Goal: Task Accomplishment & Management: Complete application form

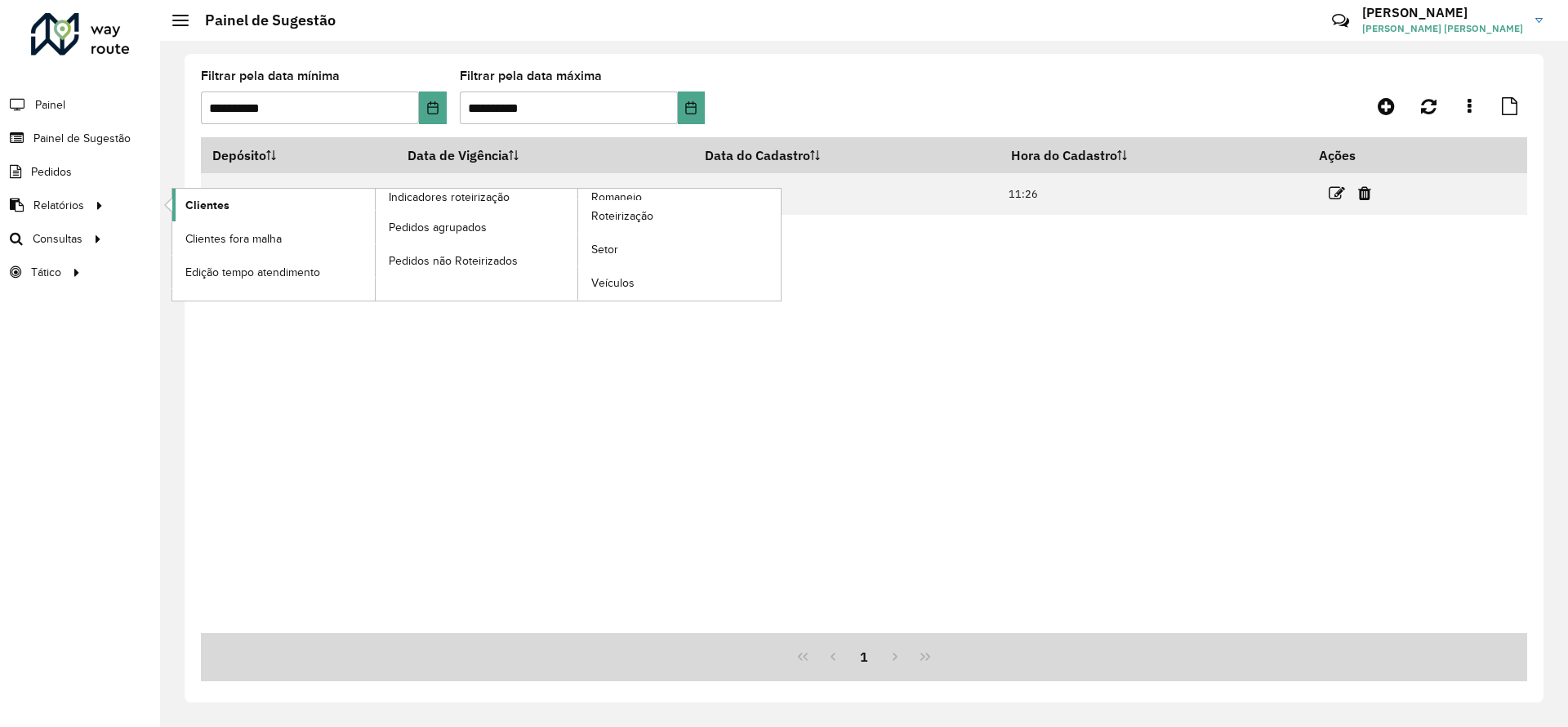
click at [221, 203] on span "Clientes" at bounding box center [208, 206] width 44 height 17
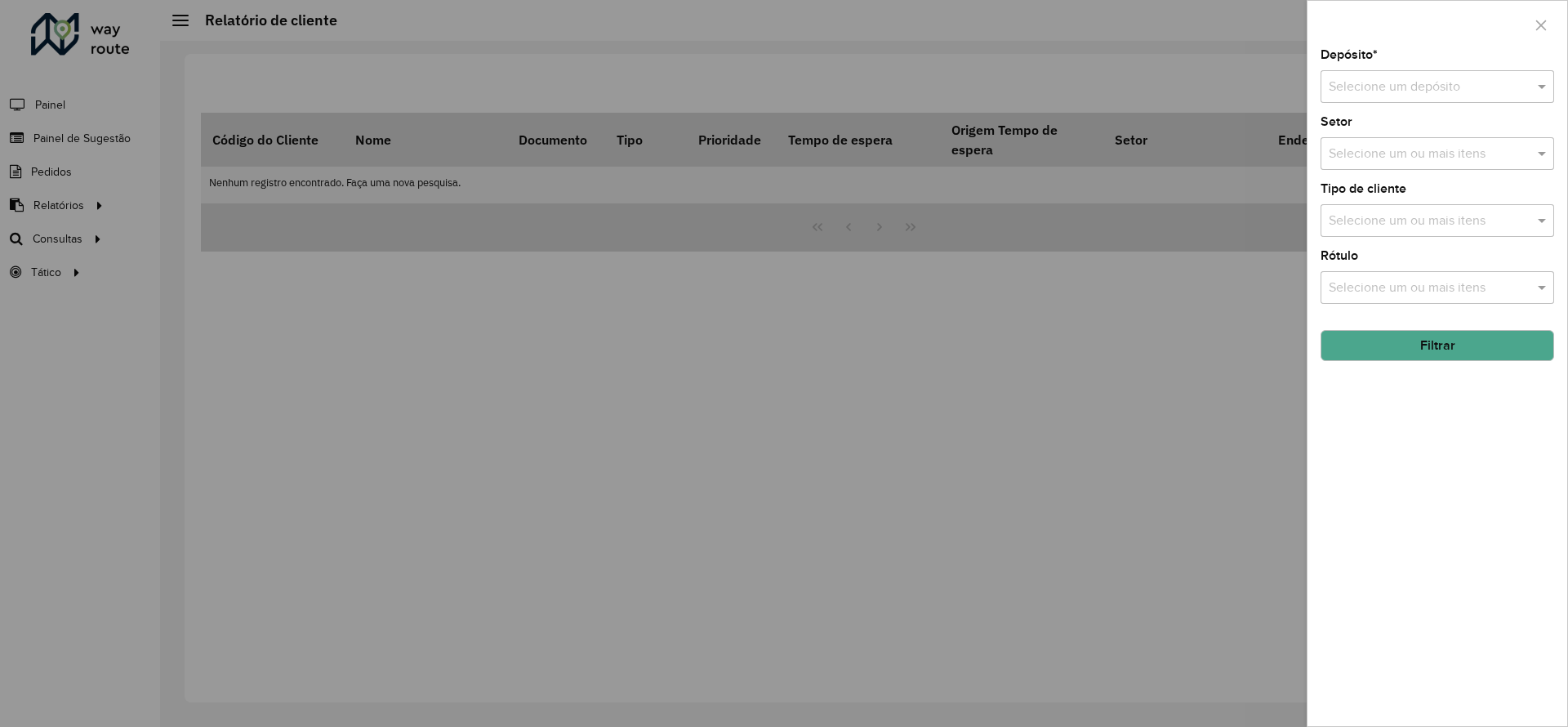
click at [1372, 84] on input "text" at bounding box center [1421, 88] width 185 height 19
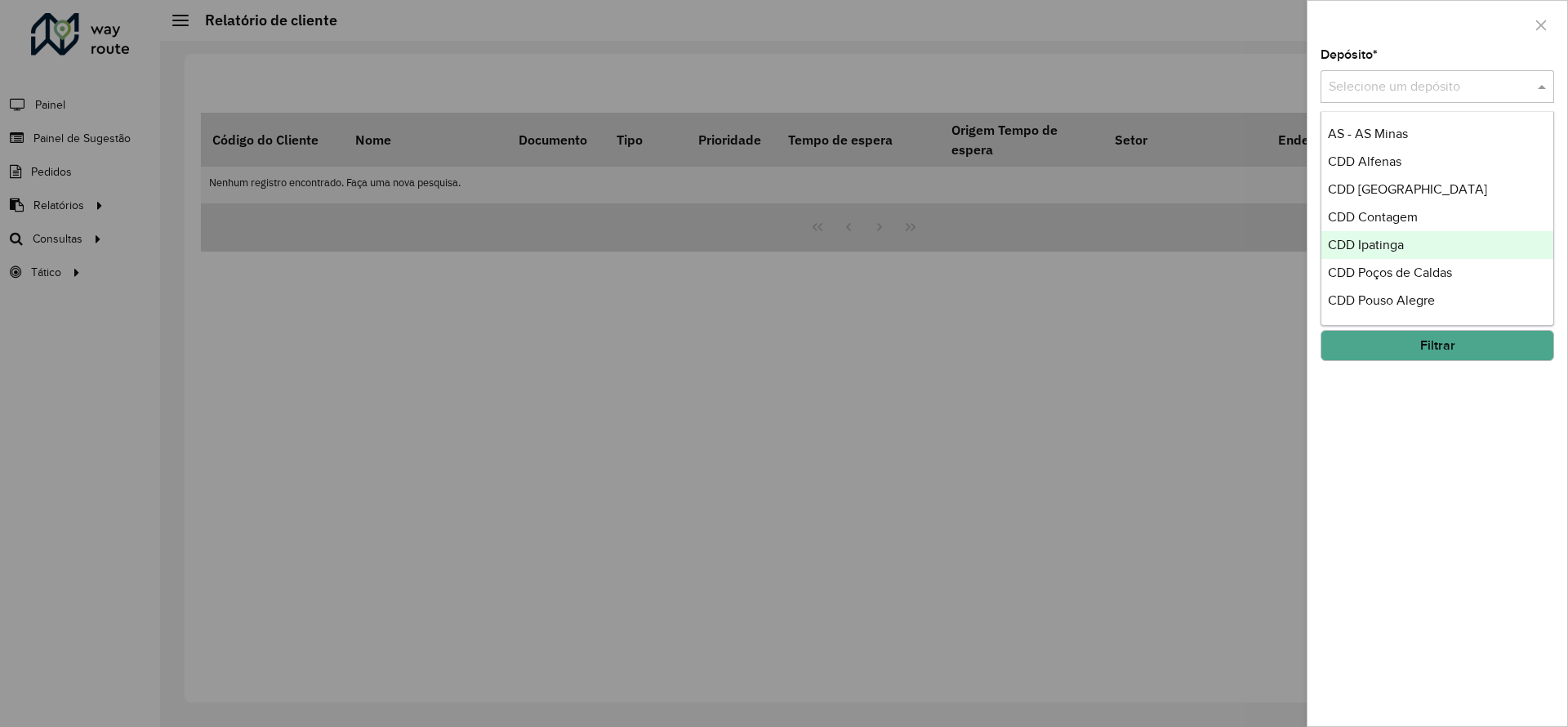
click at [1379, 252] on div "CDD Ipatinga" at bounding box center [1437, 244] width 232 height 28
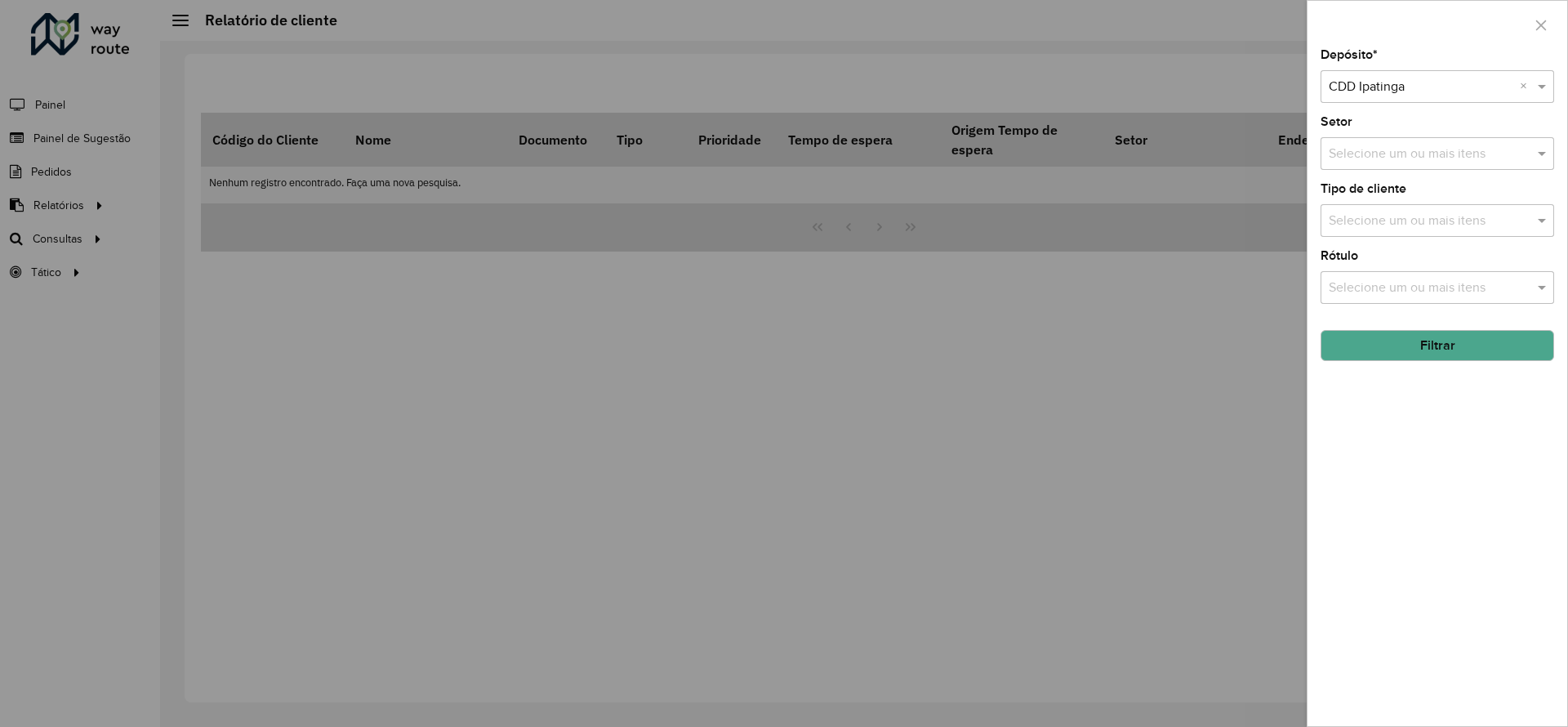
click at [1446, 338] on button "Filtrar" at bounding box center [1437, 345] width 234 height 31
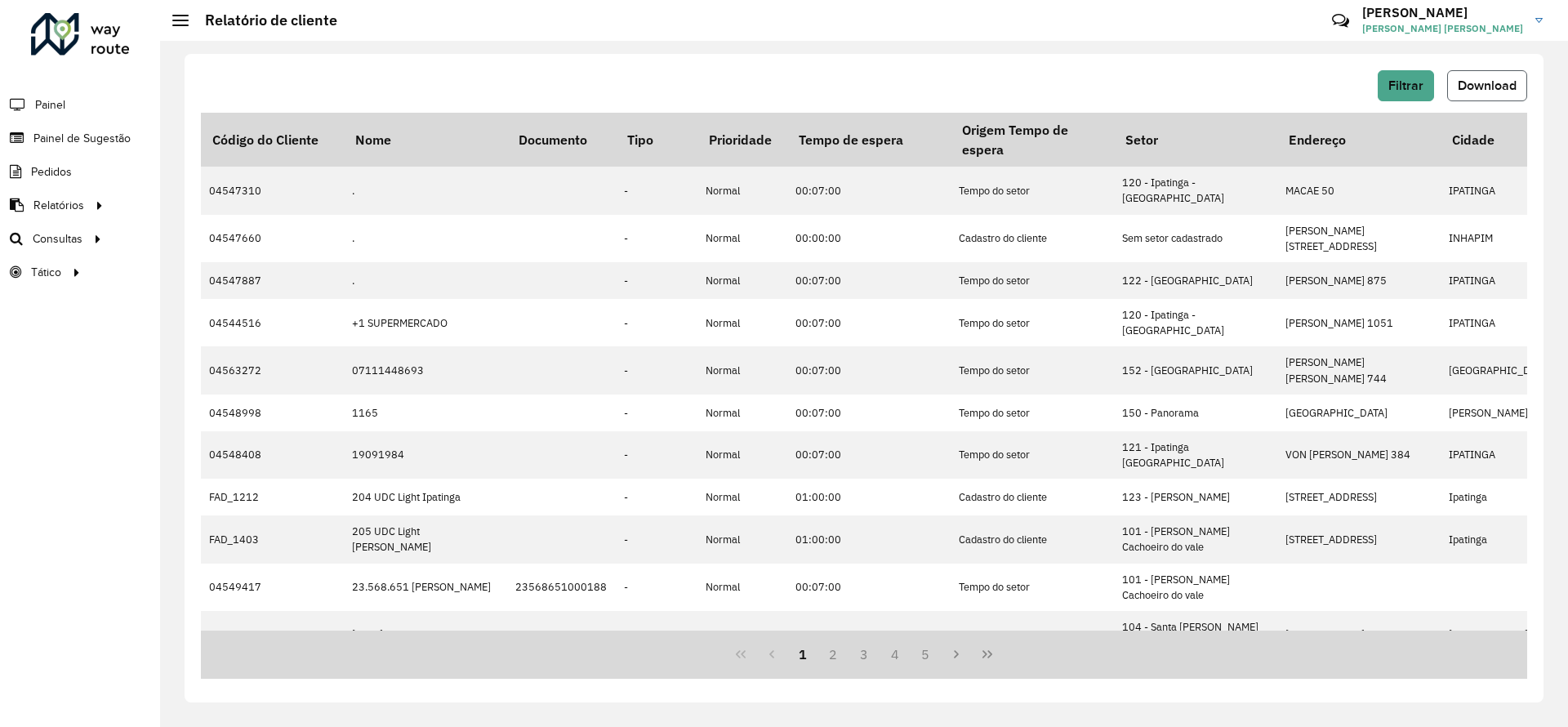
click at [1486, 89] on span "Download" at bounding box center [1487, 86] width 59 height 13
click at [67, 135] on span "Painel de Sugestão" at bounding box center [85, 138] width 102 height 17
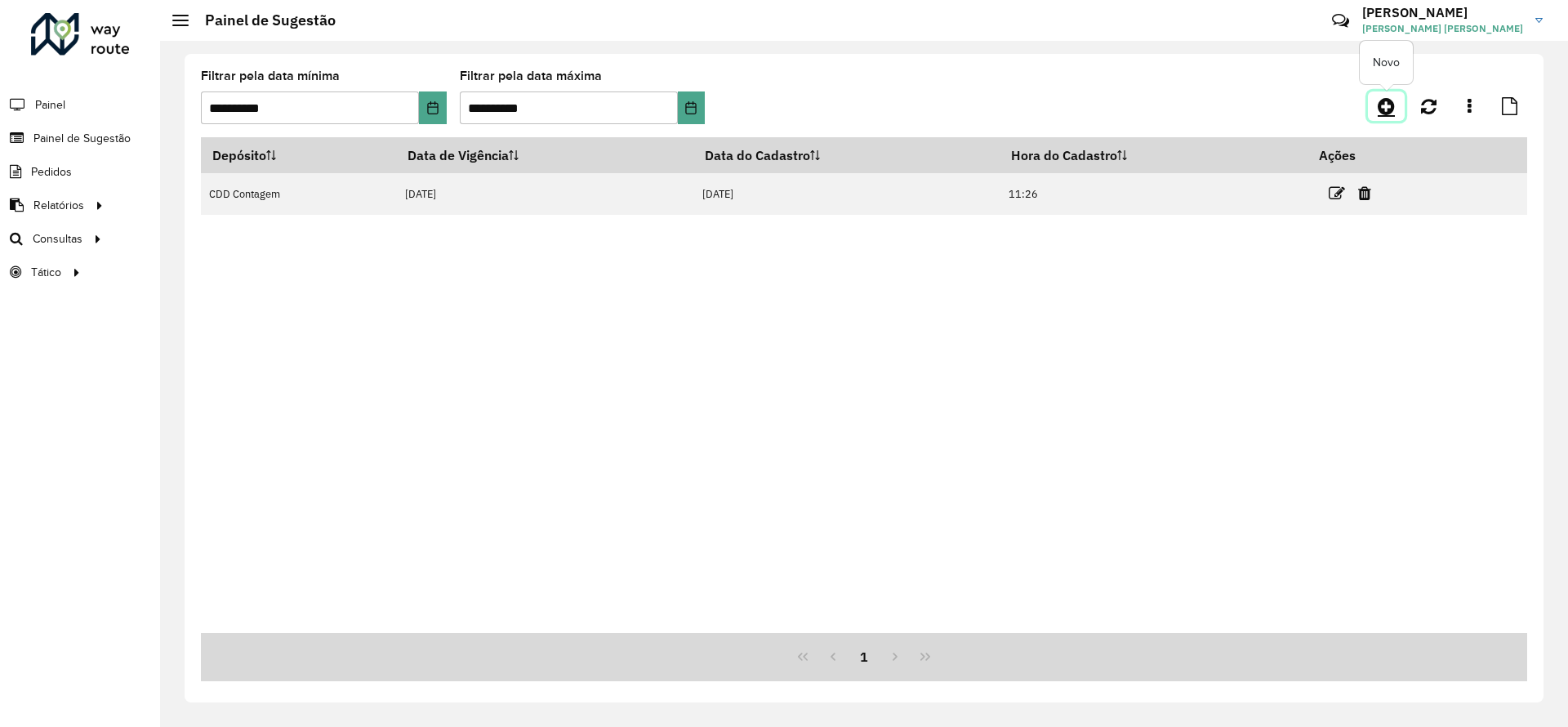
click at [1394, 94] on link at bounding box center [1386, 106] width 37 height 30
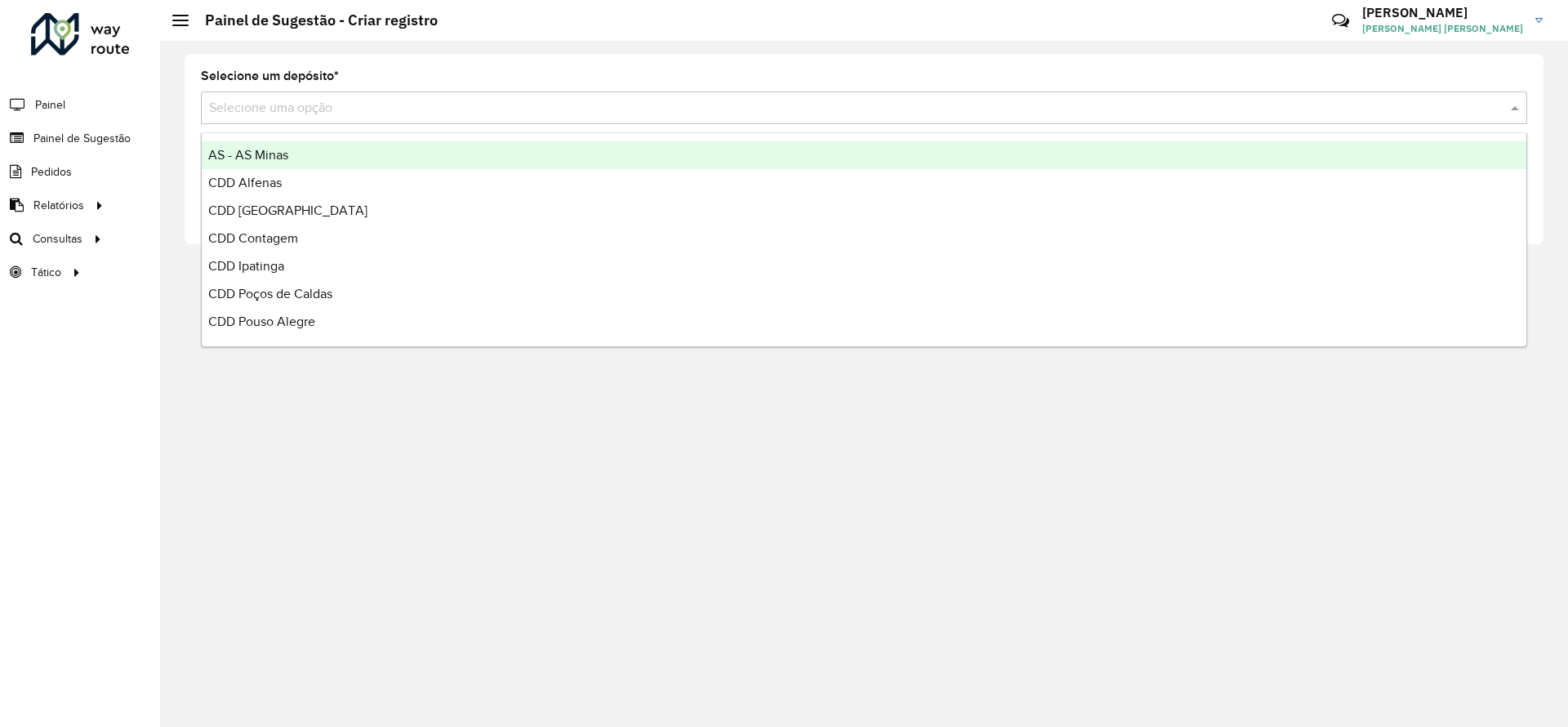
click at [448, 113] on input "text" at bounding box center [847, 109] width 1277 height 19
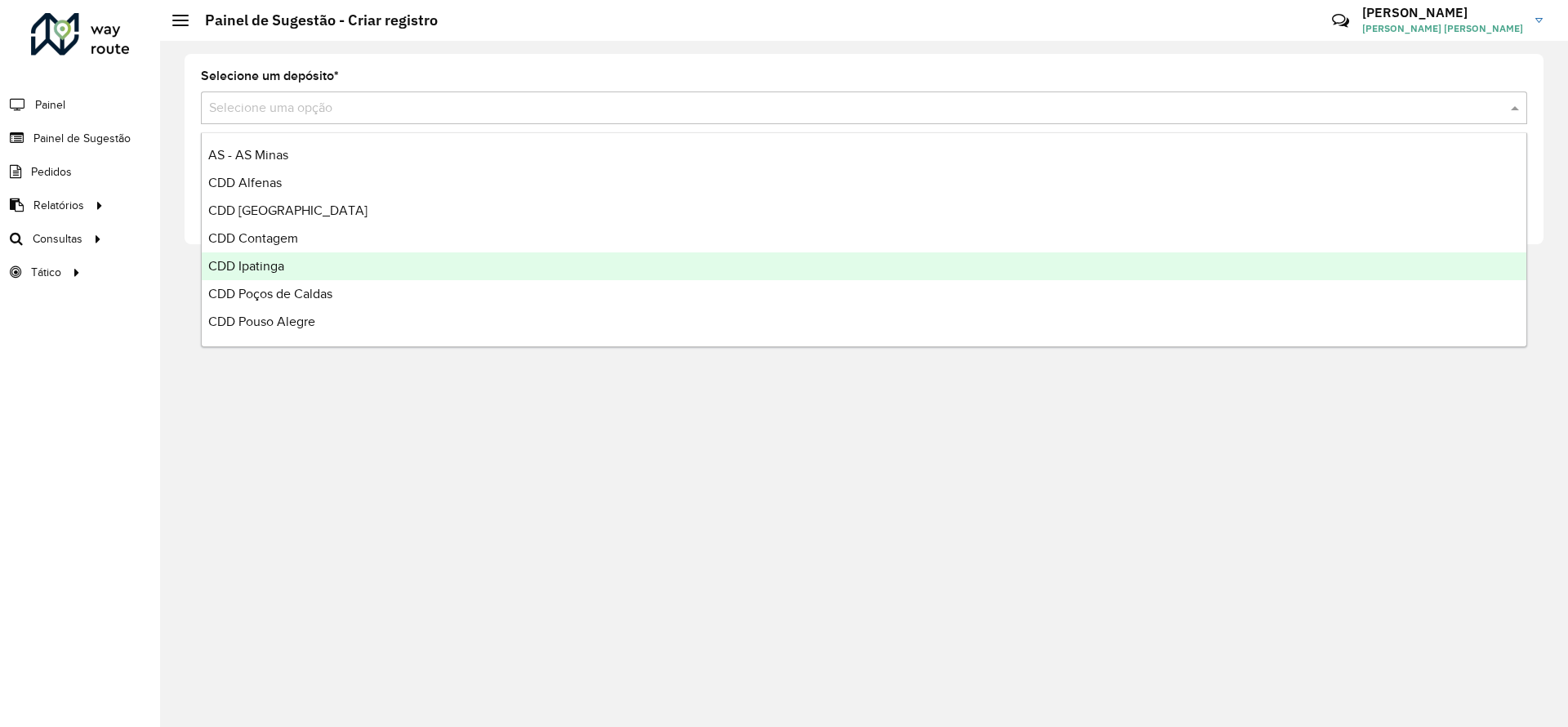
click at [316, 259] on div "CDD Ipatinga" at bounding box center [864, 265] width 1325 height 28
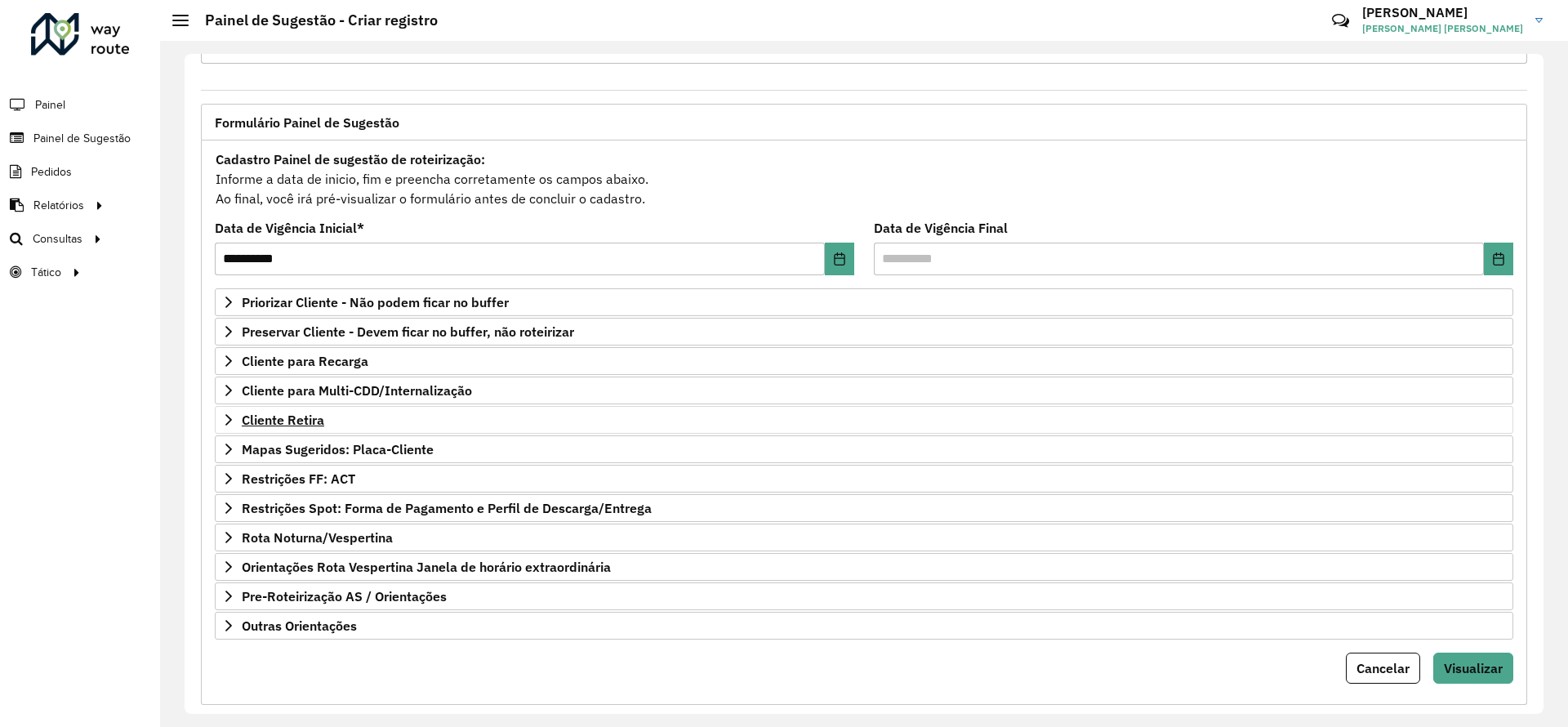
scroll to position [88, 0]
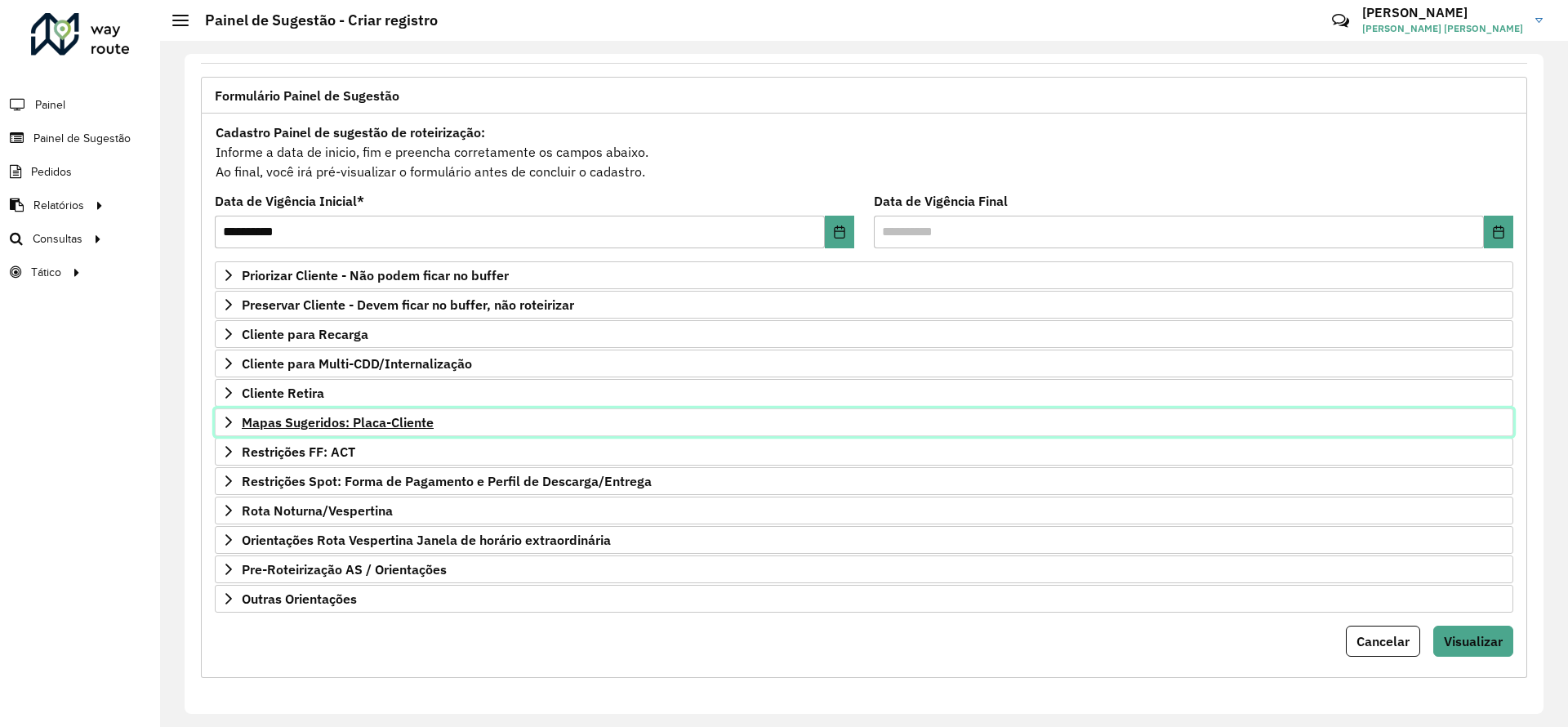
click at [401, 425] on span "Mapas Sugeridos: Placa-Cliente" at bounding box center [338, 422] width 192 height 13
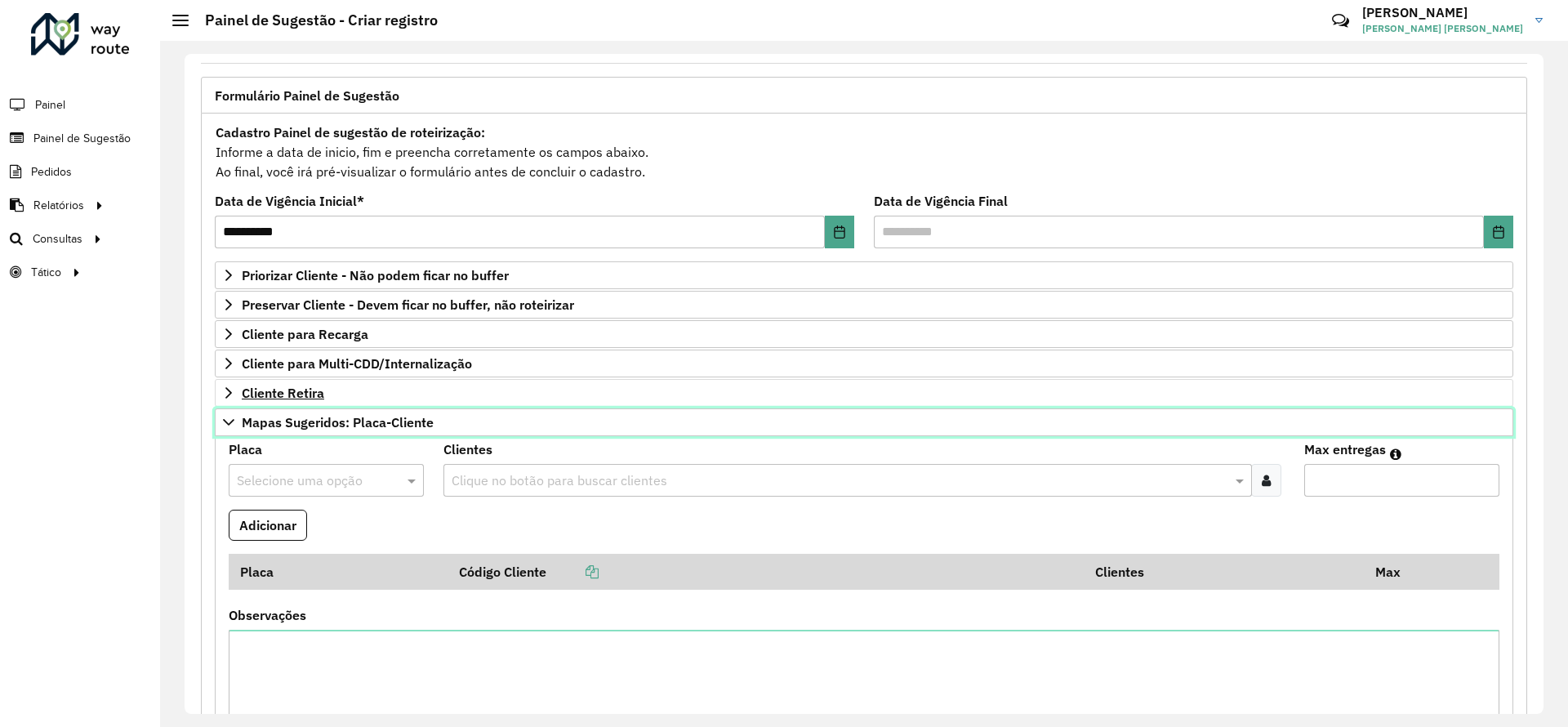
scroll to position [333, 0]
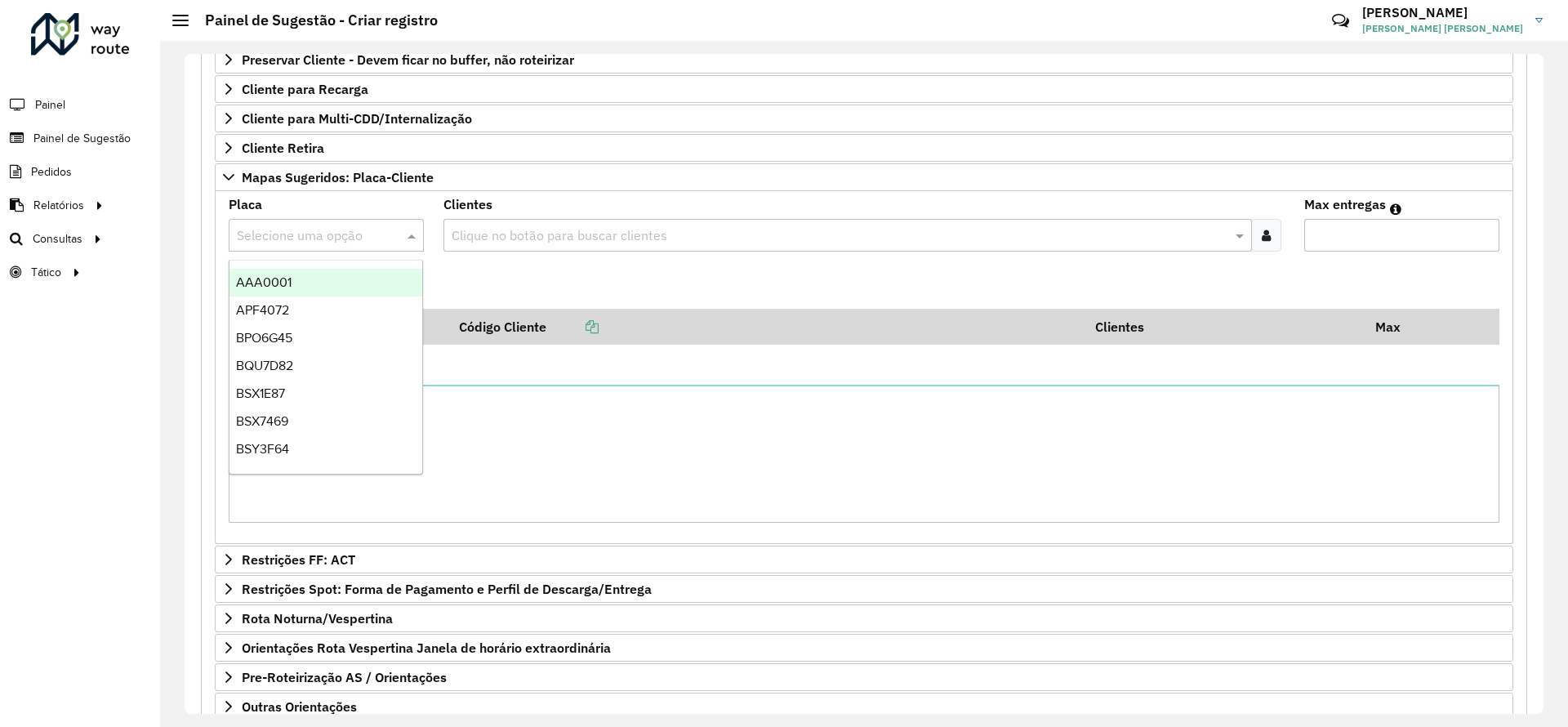
click at [276, 240] on input "text" at bounding box center [310, 236] width 146 height 19
type input "***"
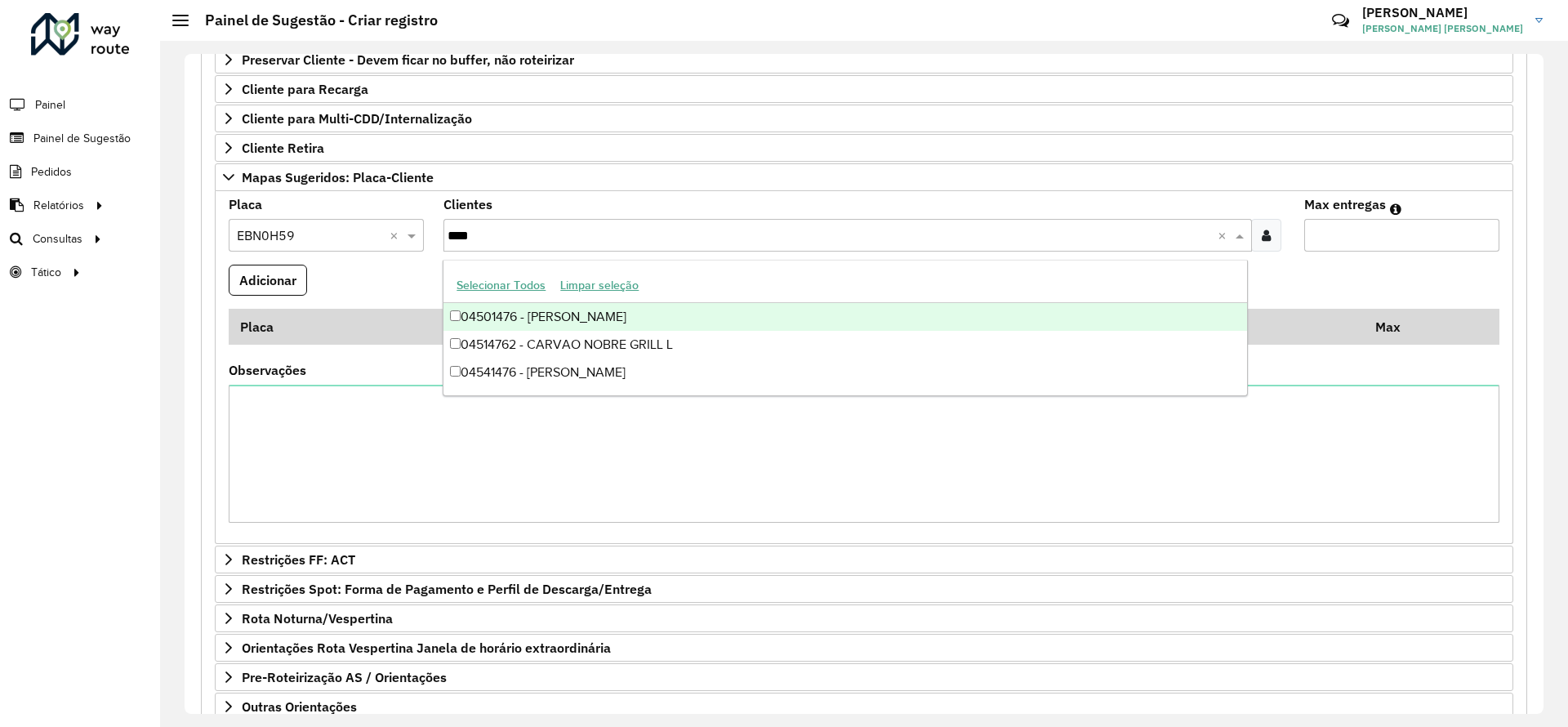
type input "*****"
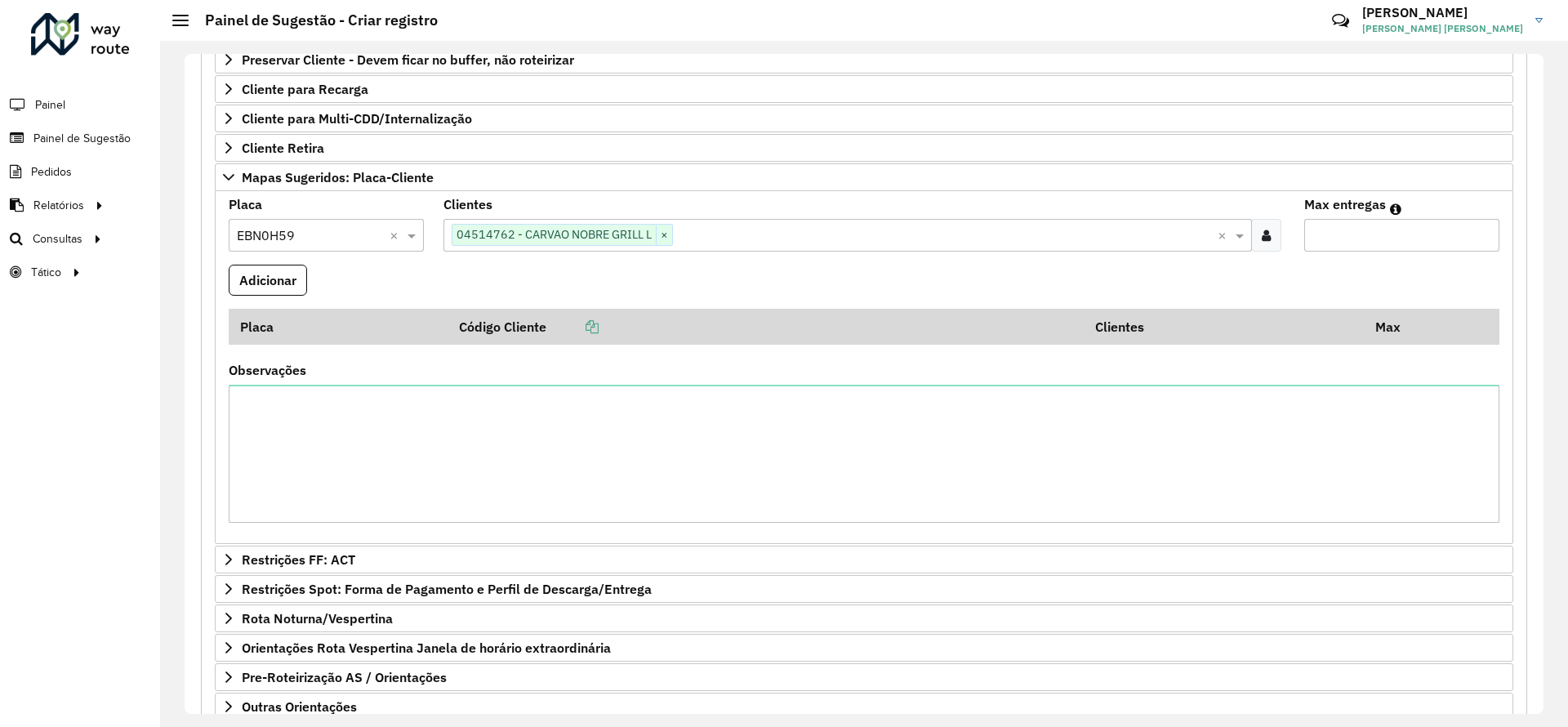
type input "**"
click at [229, 264] on button "Adicionar" at bounding box center [268, 280] width 79 height 31
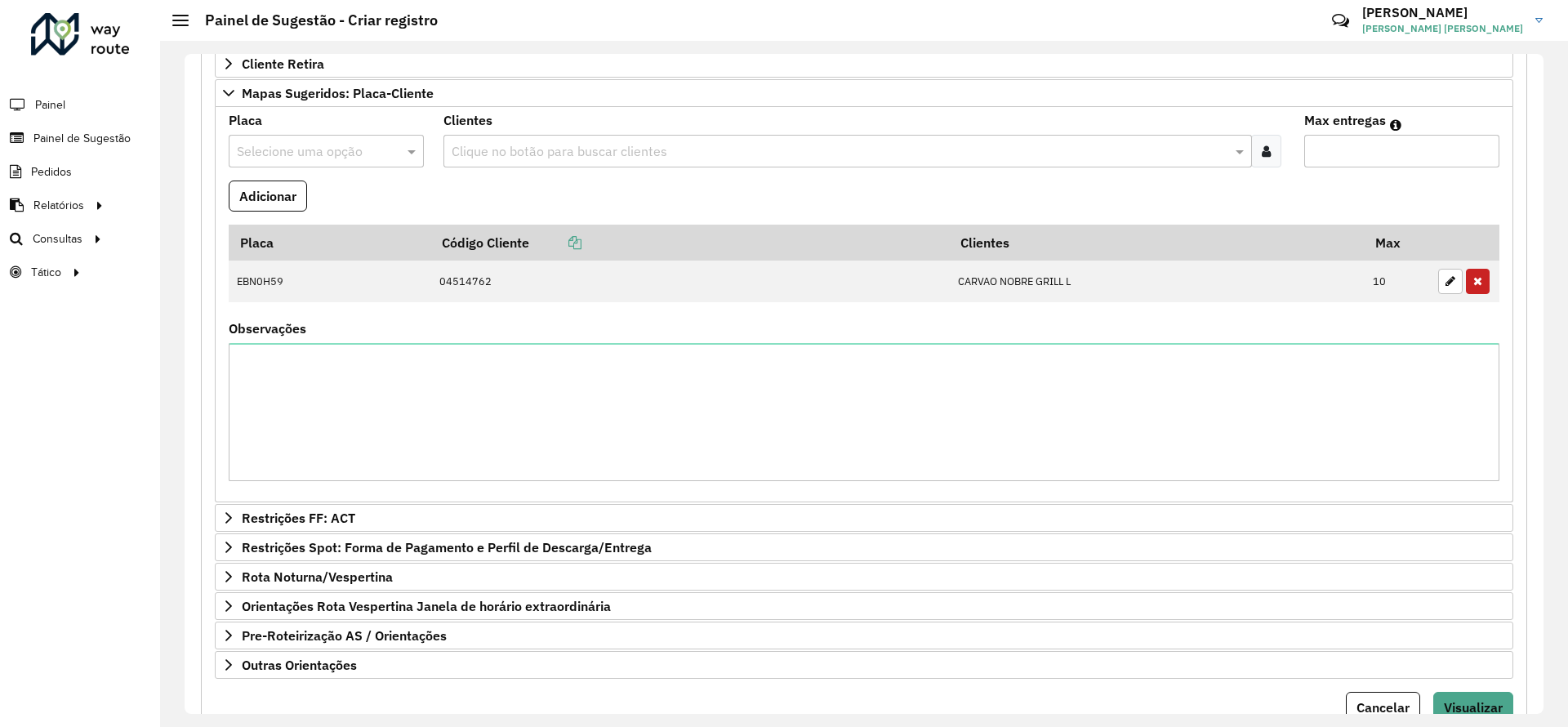
scroll to position [483, 0]
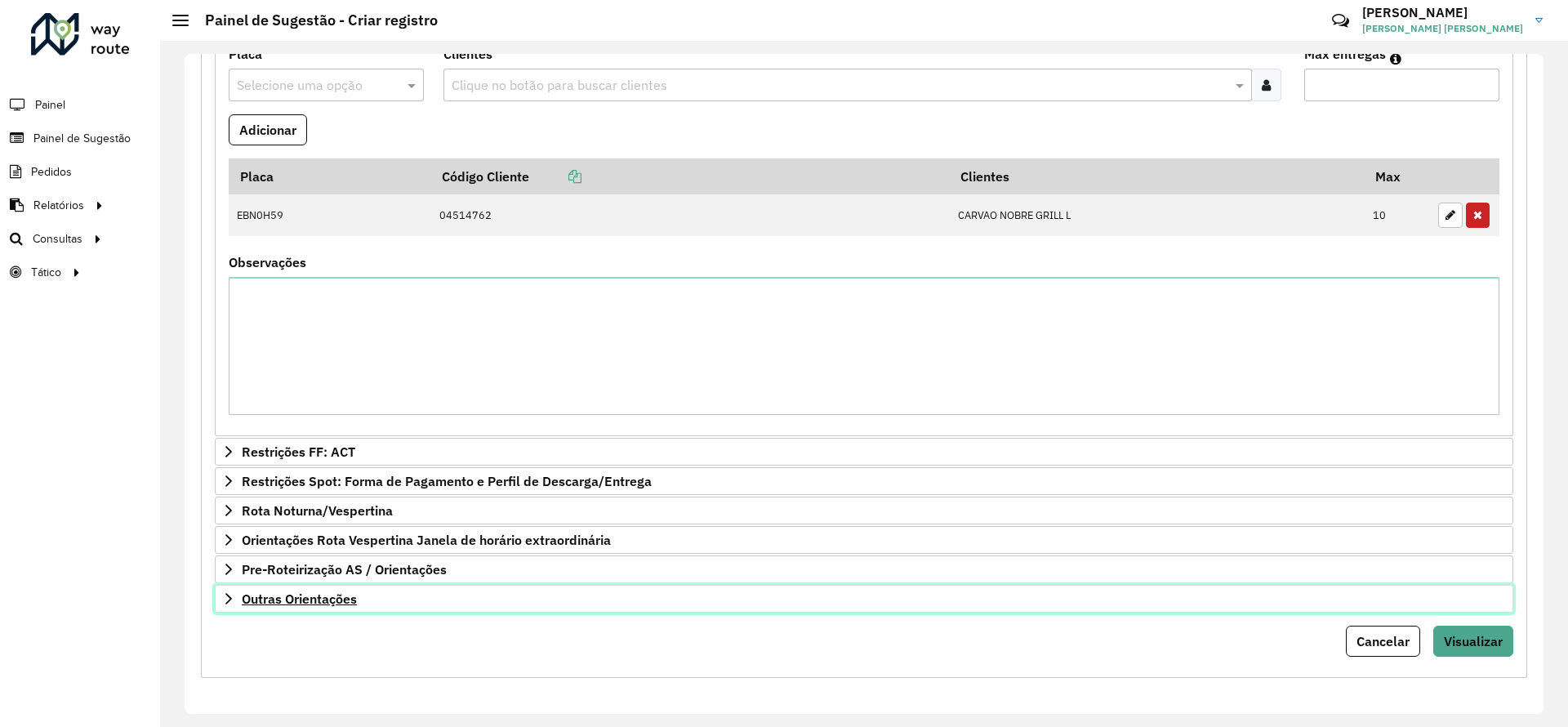
click at [364, 606] on link "Outras Orientações" at bounding box center [864, 598] width 1299 height 28
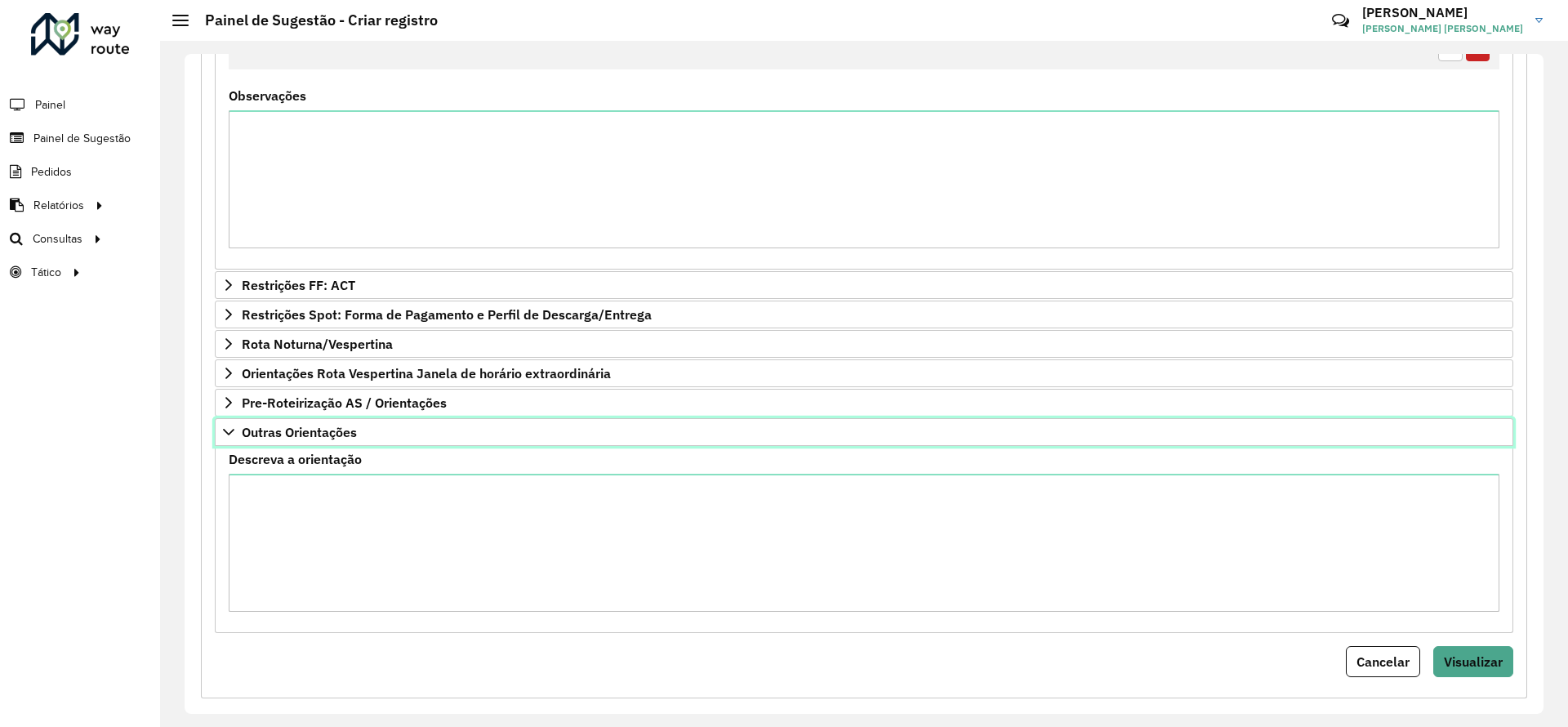
scroll to position [651, 0]
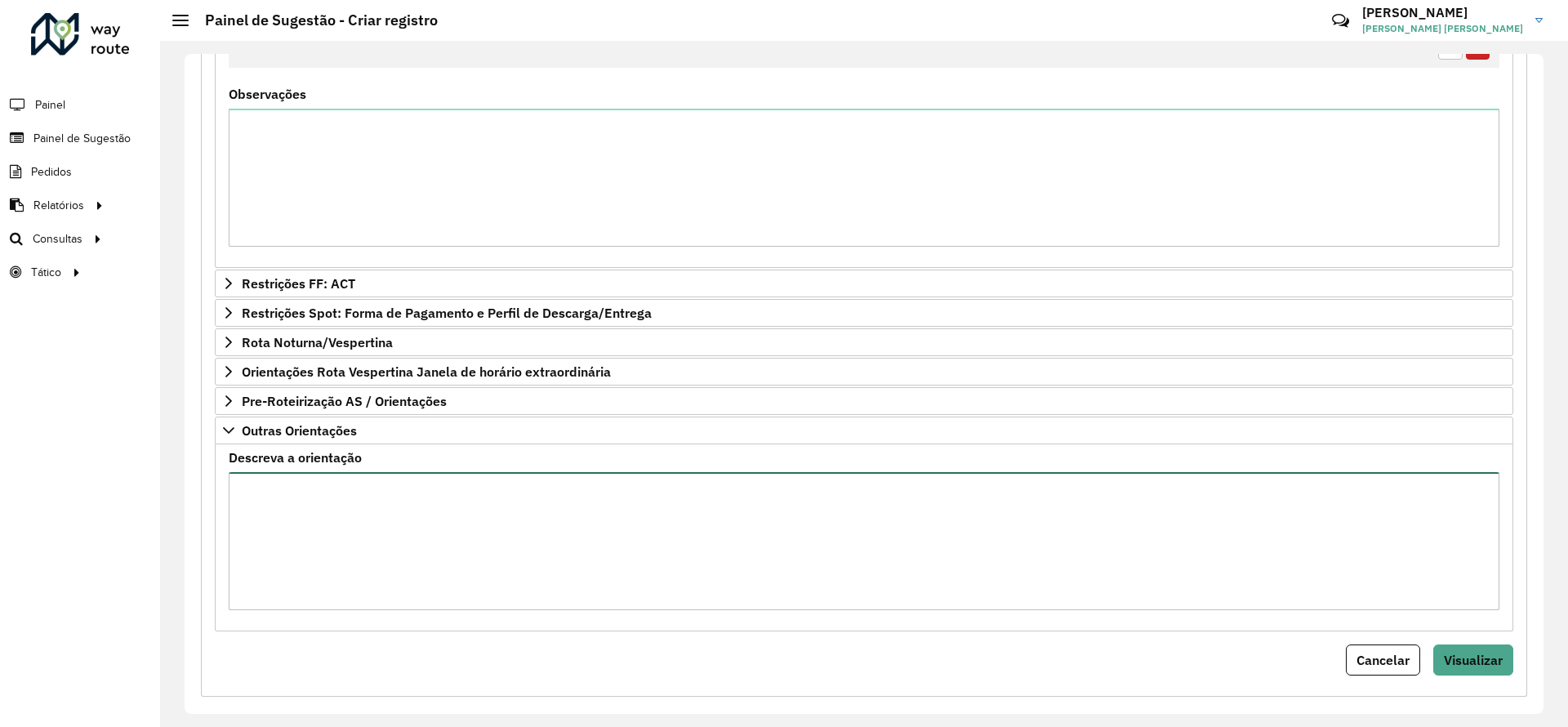
click at [329, 553] on textarea "Descreva a orientação" at bounding box center [864, 540] width 1271 height 138
type textarea "**********"
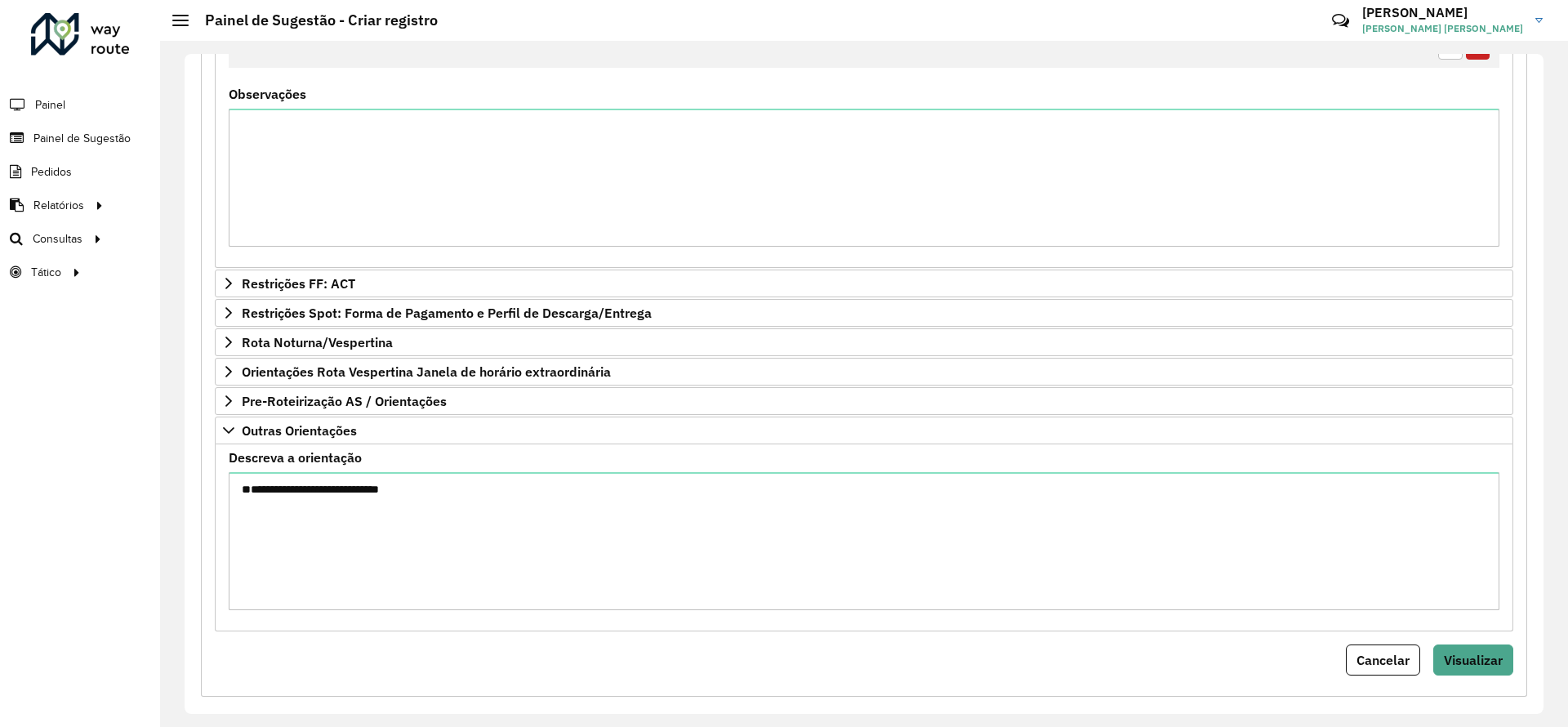
click at [1509, 648] on div "**********" at bounding box center [864, 123] width 1327 height 1146
click at [1480, 658] on span "Visualizar" at bounding box center [1473, 660] width 59 height 16
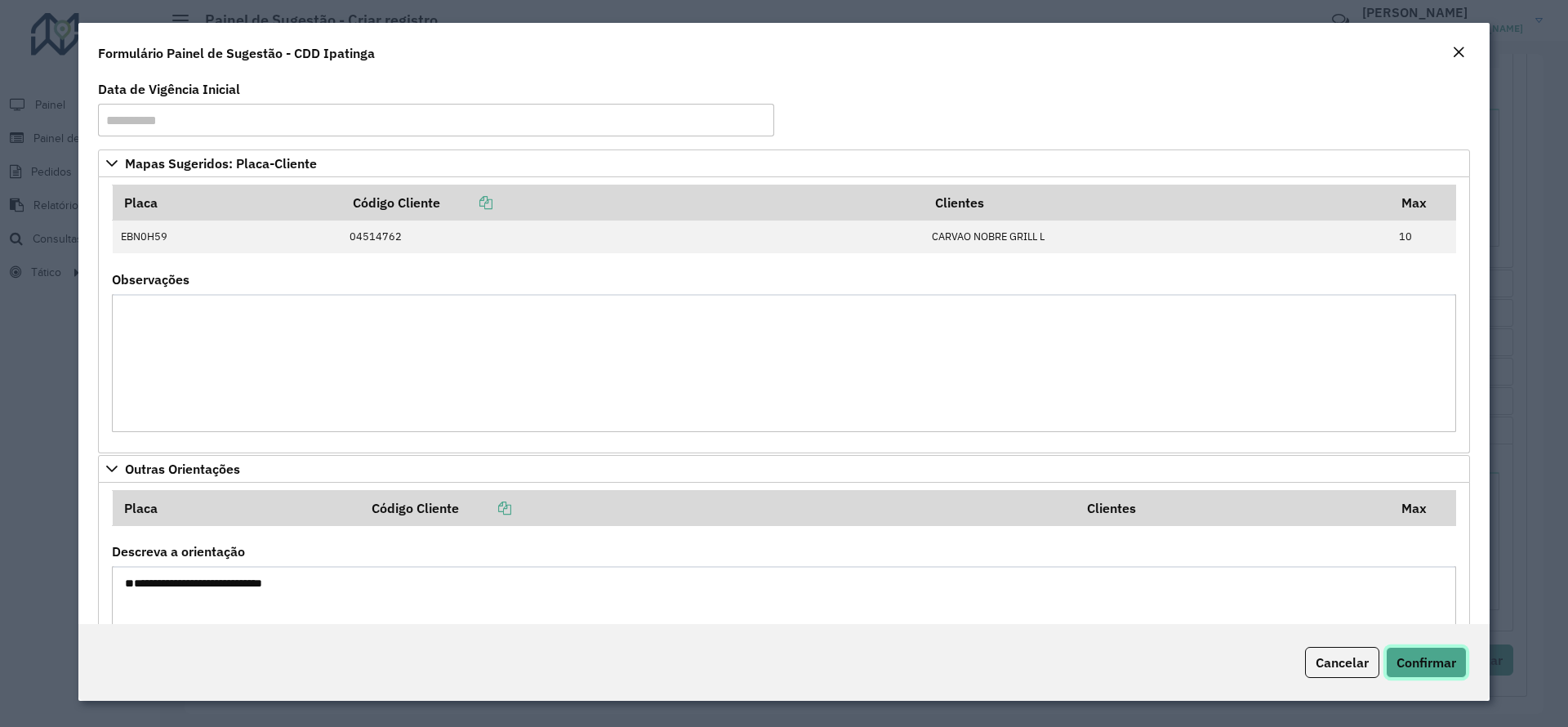
click at [1443, 664] on span "Confirmar" at bounding box center [1427, 662] width 60 height 16
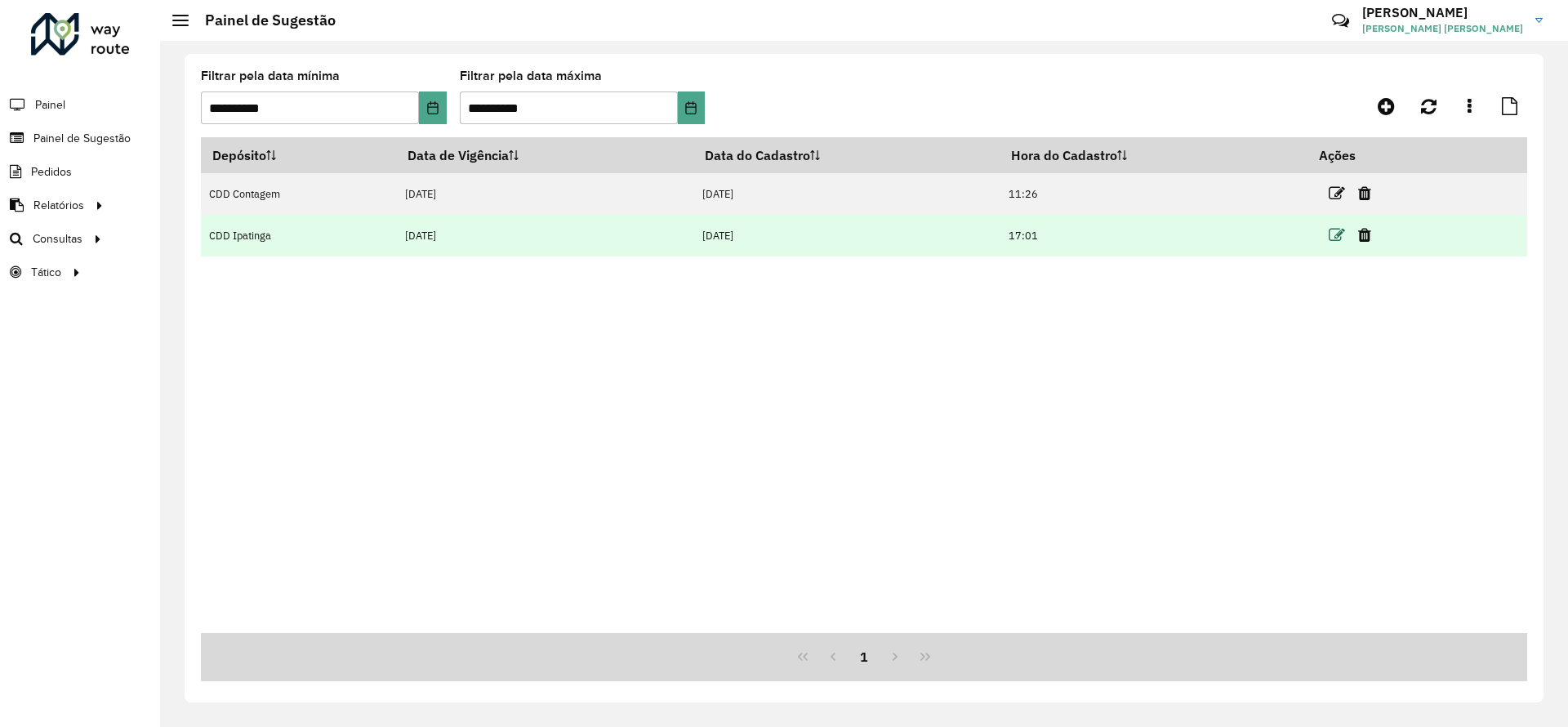
click at [1343, 230] on icon at bounding box center [1336, 235] width 16 height 16
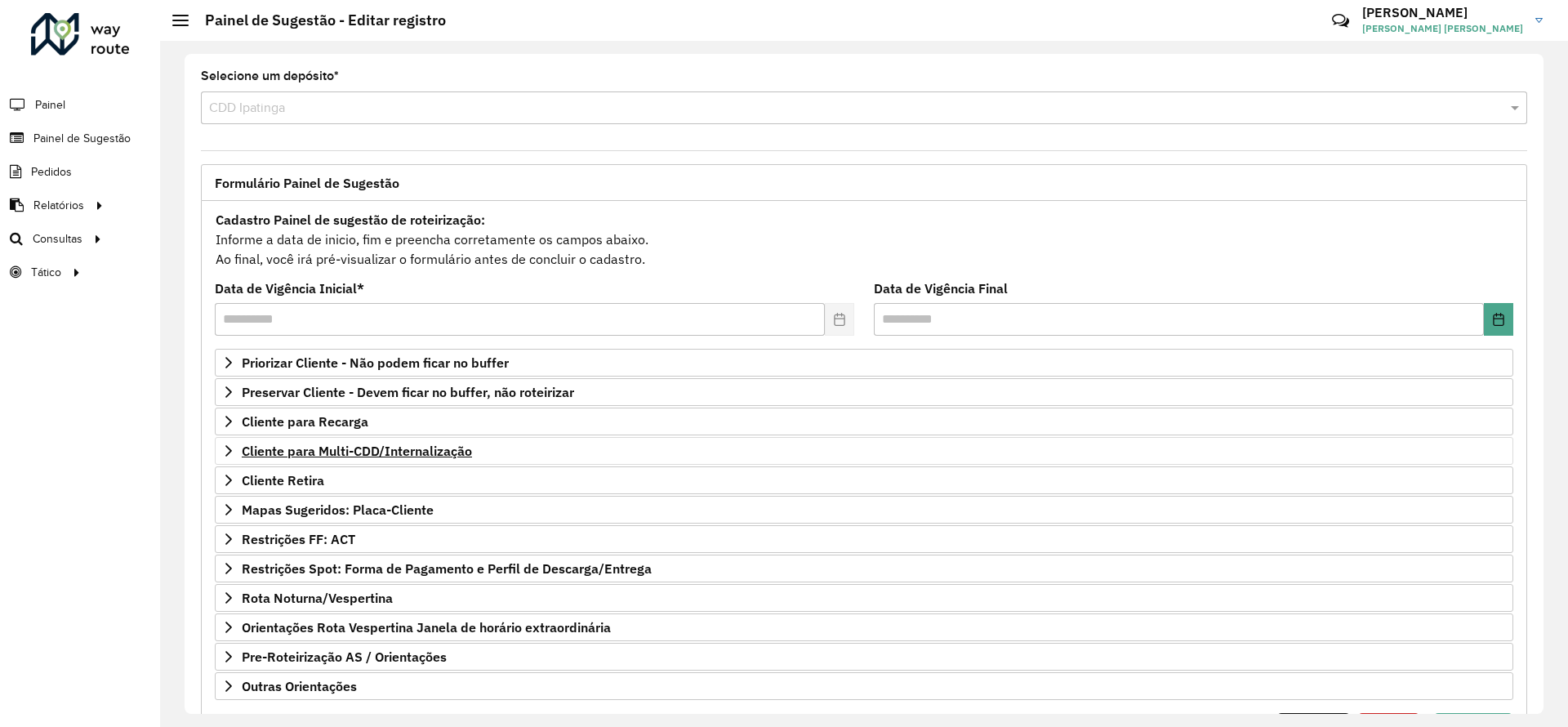
scroll to position [88, 0]
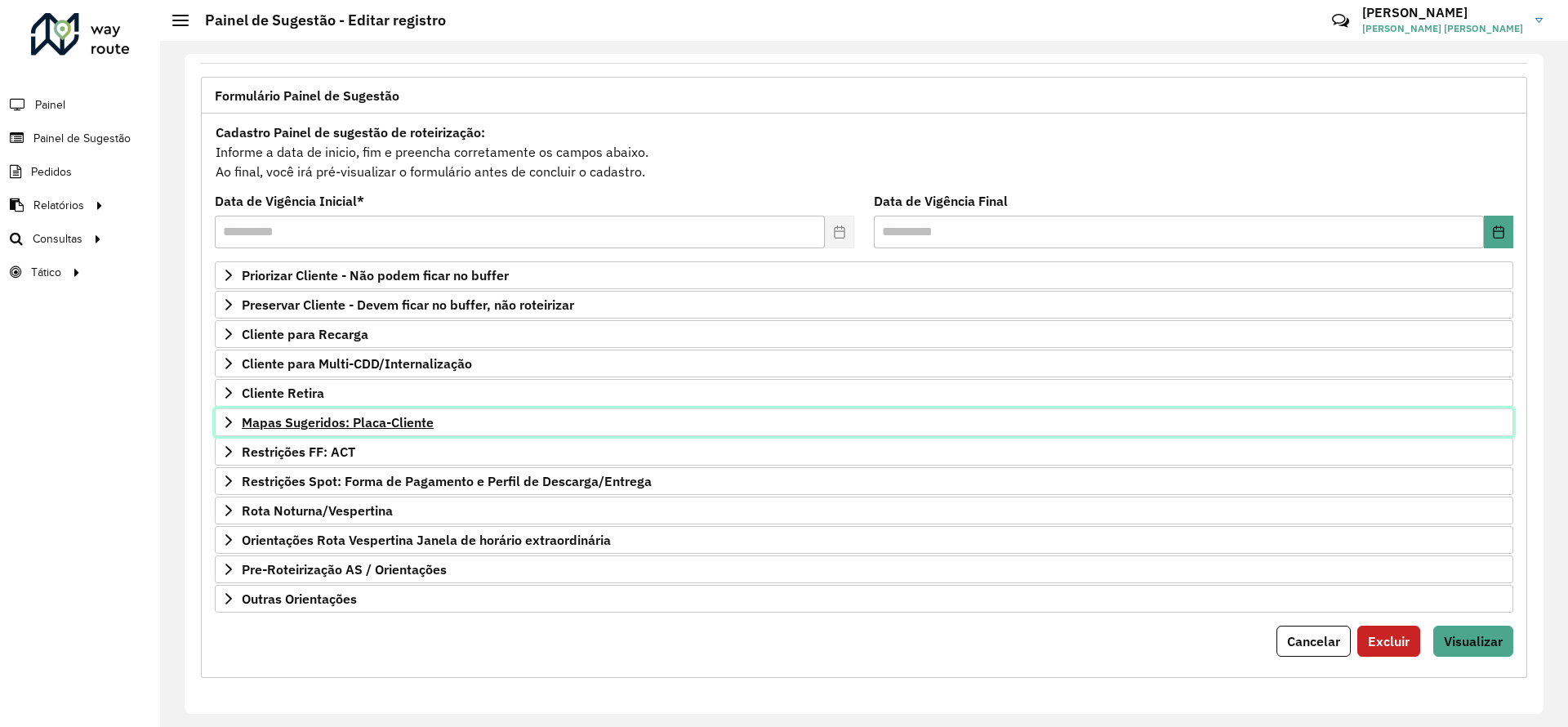
click at [360, 428] on span "Mapas Sugeridos: Placa-Cliente" at bounding box center [338, 422] width 192 height 13
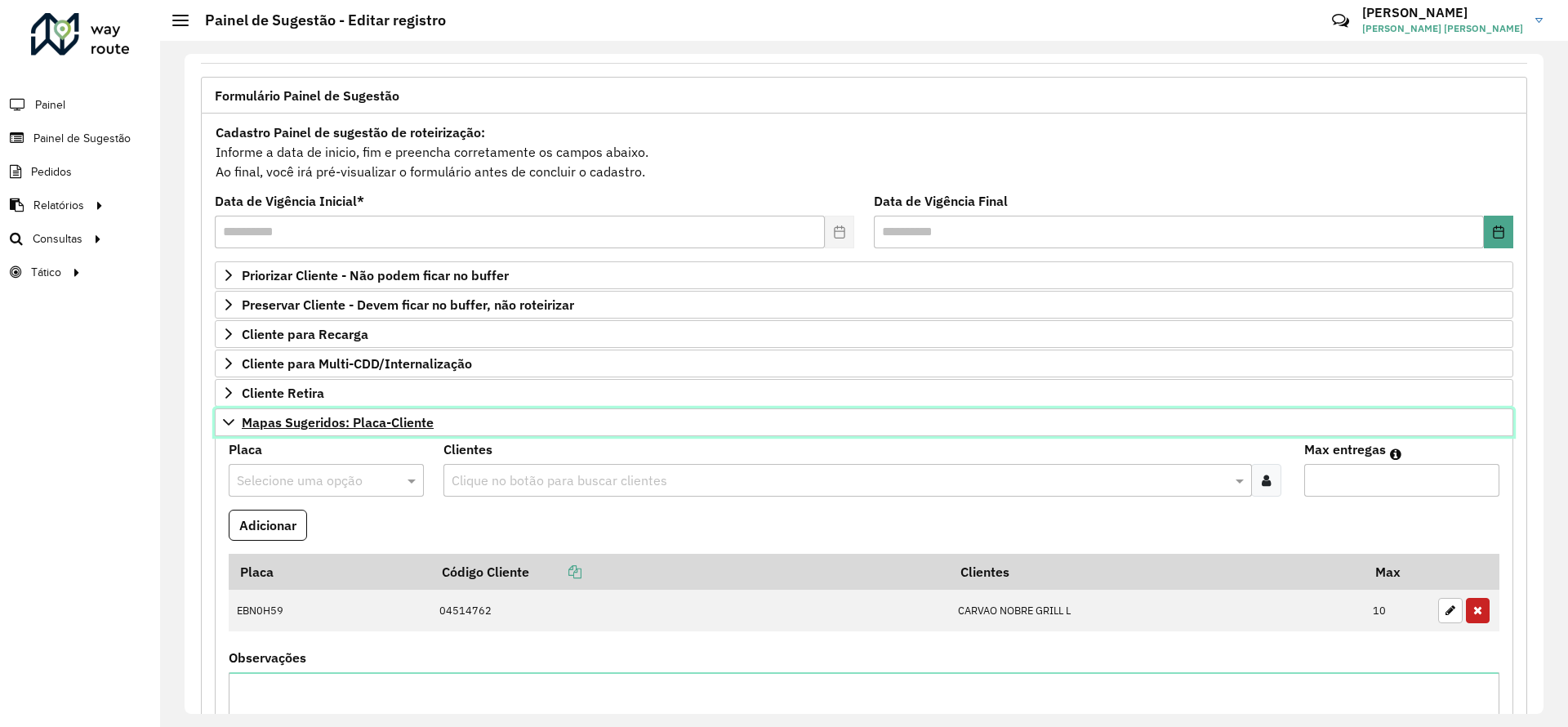
click at [360, 428] on span "Mapas Sugeridos: Placa-Cliente" at bounding box center [338, 422] width 192 height 13
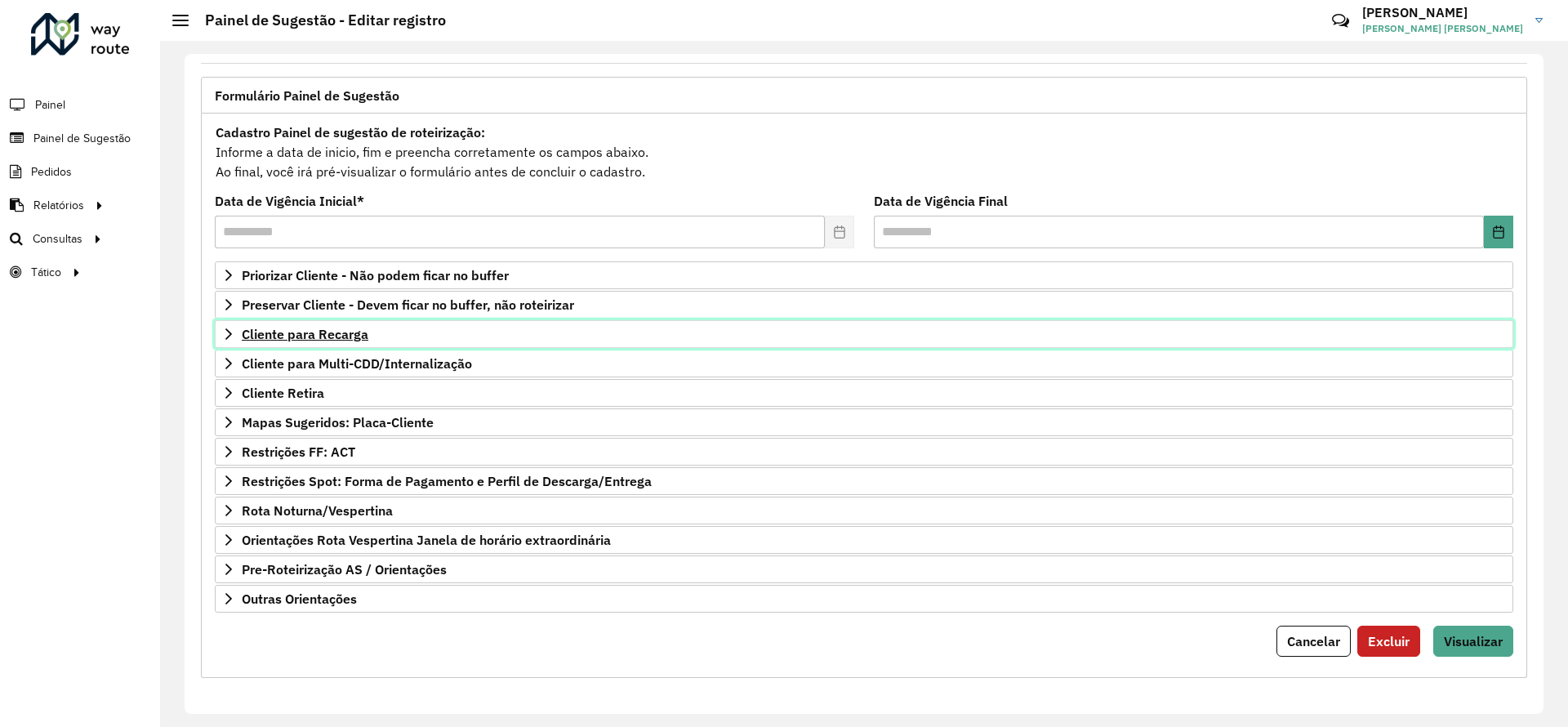
click at [339, 338] on span "Cliente para Recarga" at bounding box center [305, 334] width 127 height 13
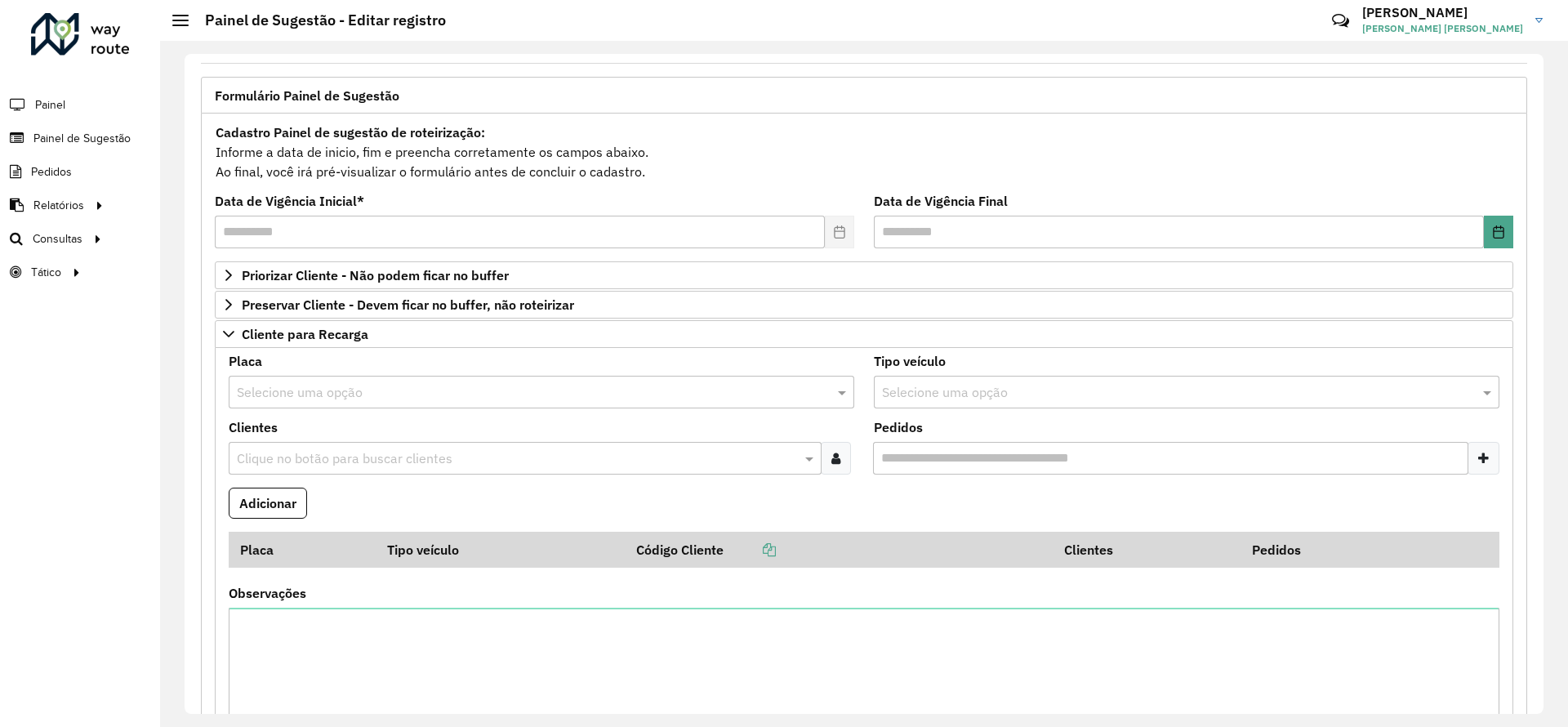
click at [322, 387] on input "text" at bounding box center [524, 392] width 576 height 19
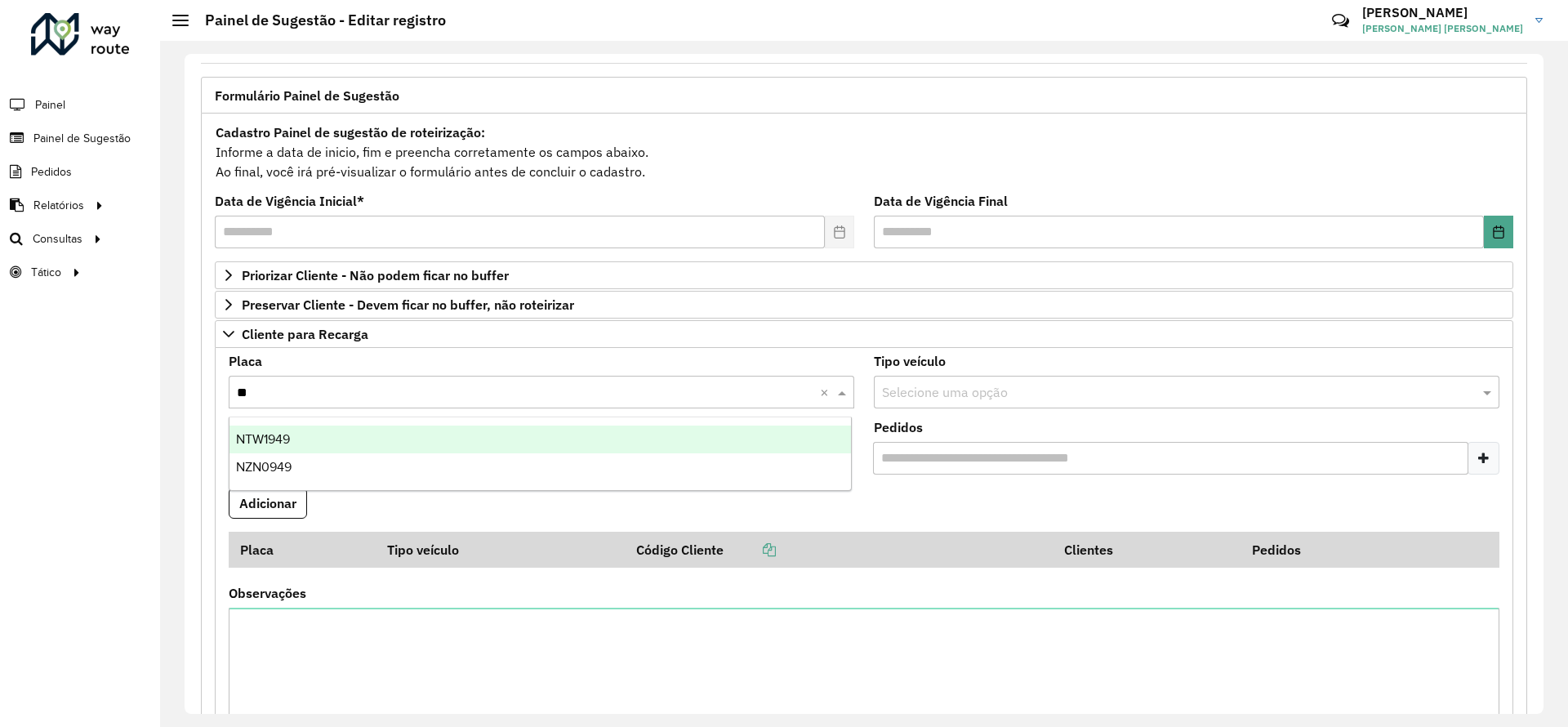
type input "*"
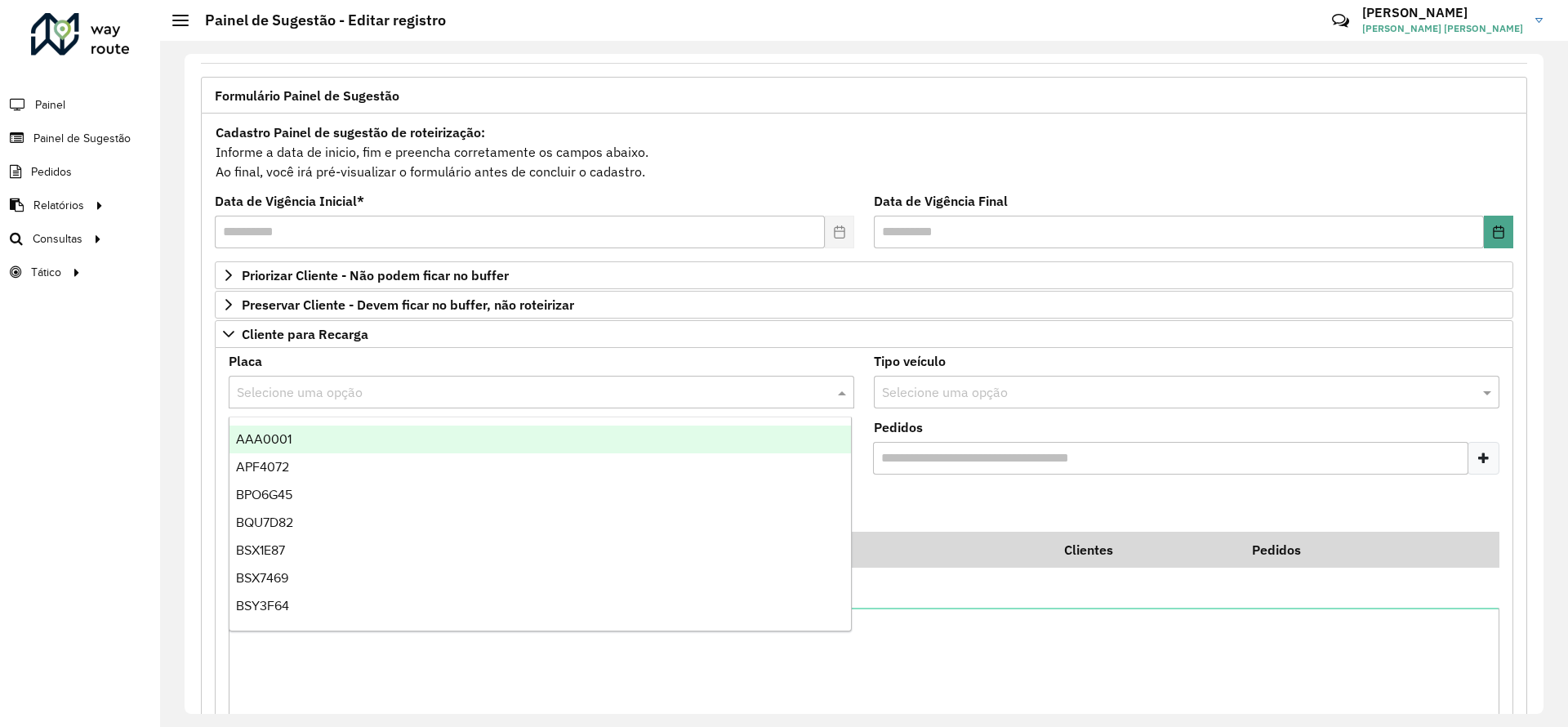
click at [306, 440] on div "AAA0001" at bounding box center [541, 439] width 621 height 28
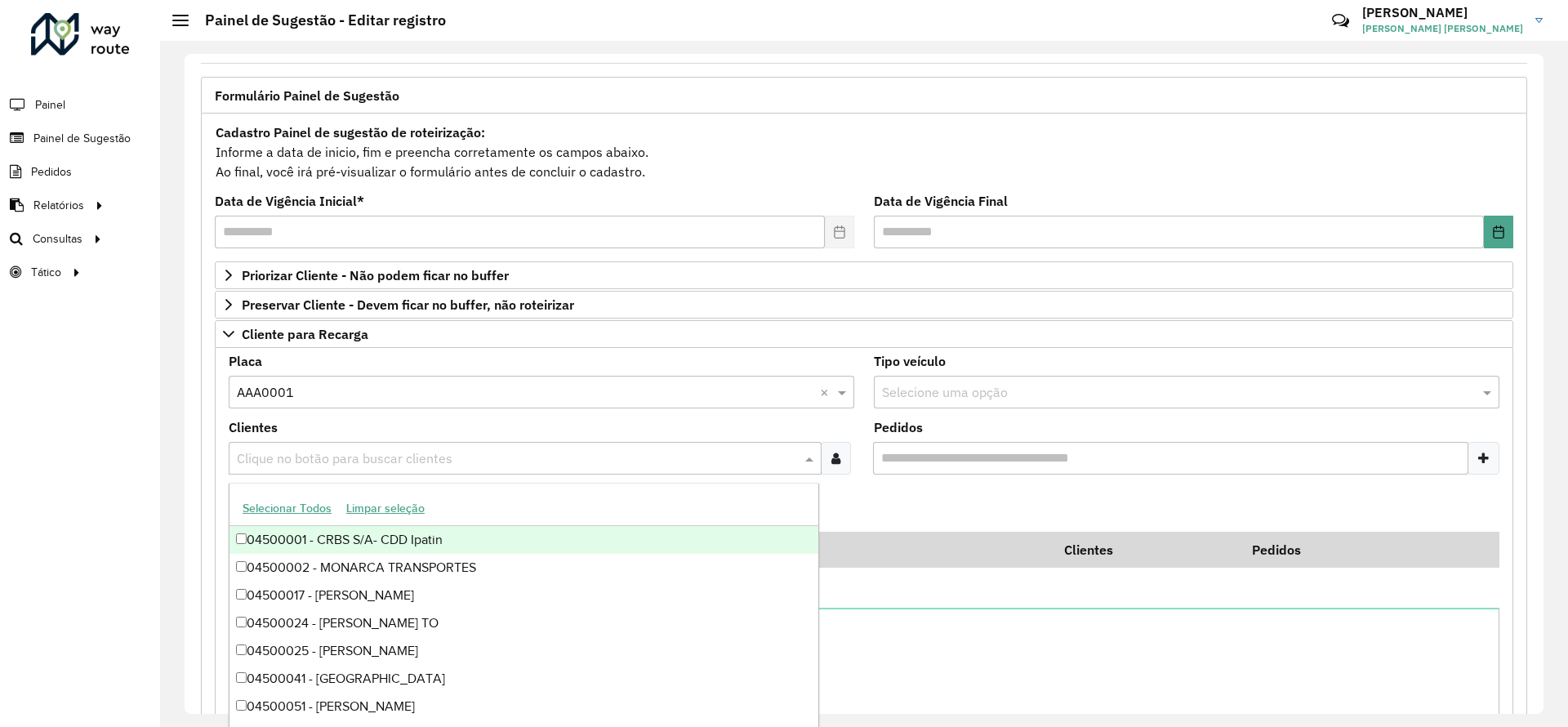
click at [266, 465] on input "text" at bounding box center [517, 459] width 569 height 19
type input "*****"
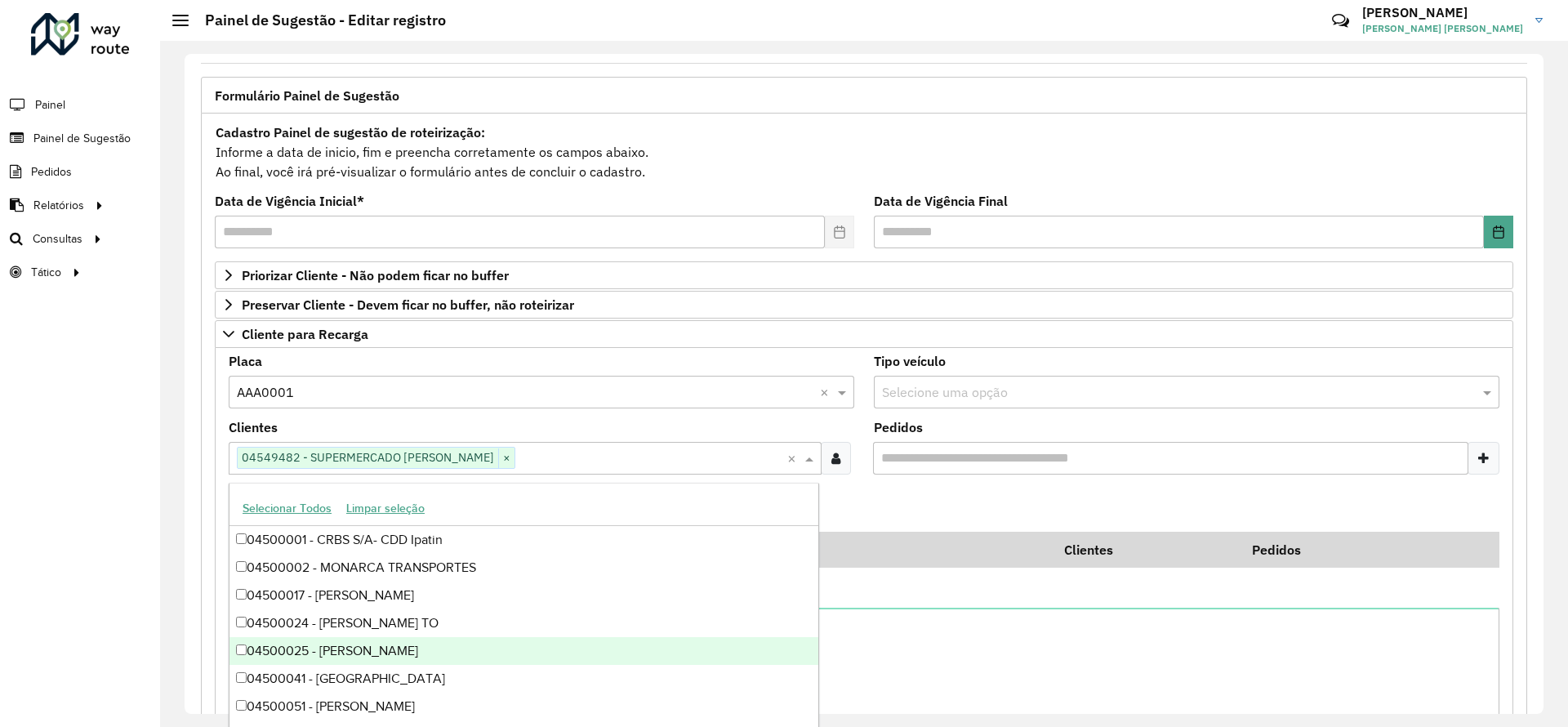
click at [982, 509] on formly-field "Adicionar" at bounding box center [865, 510] width 1291 height 44
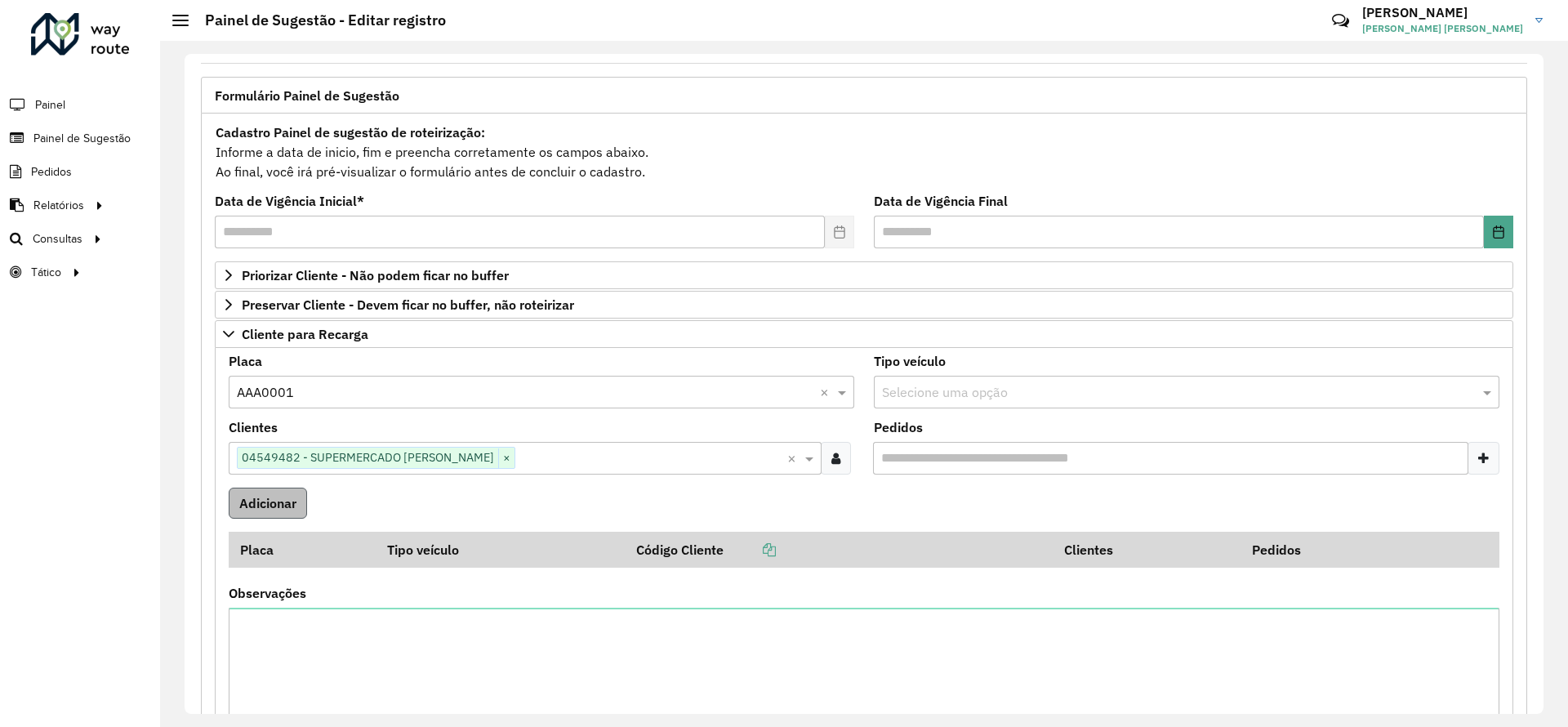
click at [253, 488] on formly-group "Placa Selecione uma opção × AAA0001 × Tipo veículo Selecione uma opção Clientes…" at bounding box center [865, 556] width 1291 height 403
click at [287, 514] on button "Adicionar" at bounding box center [268, 503] width 79 height 31
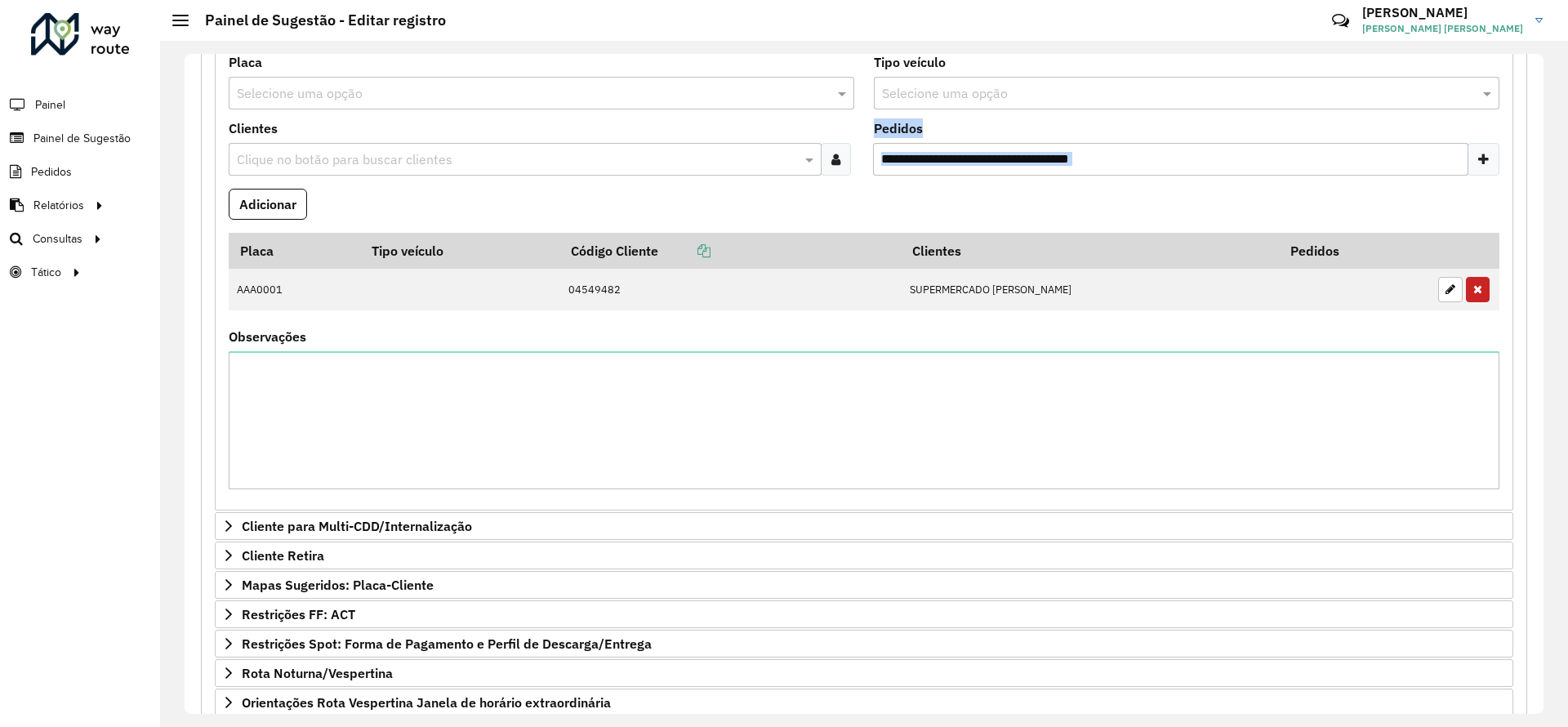
scroll to position [181, 0]
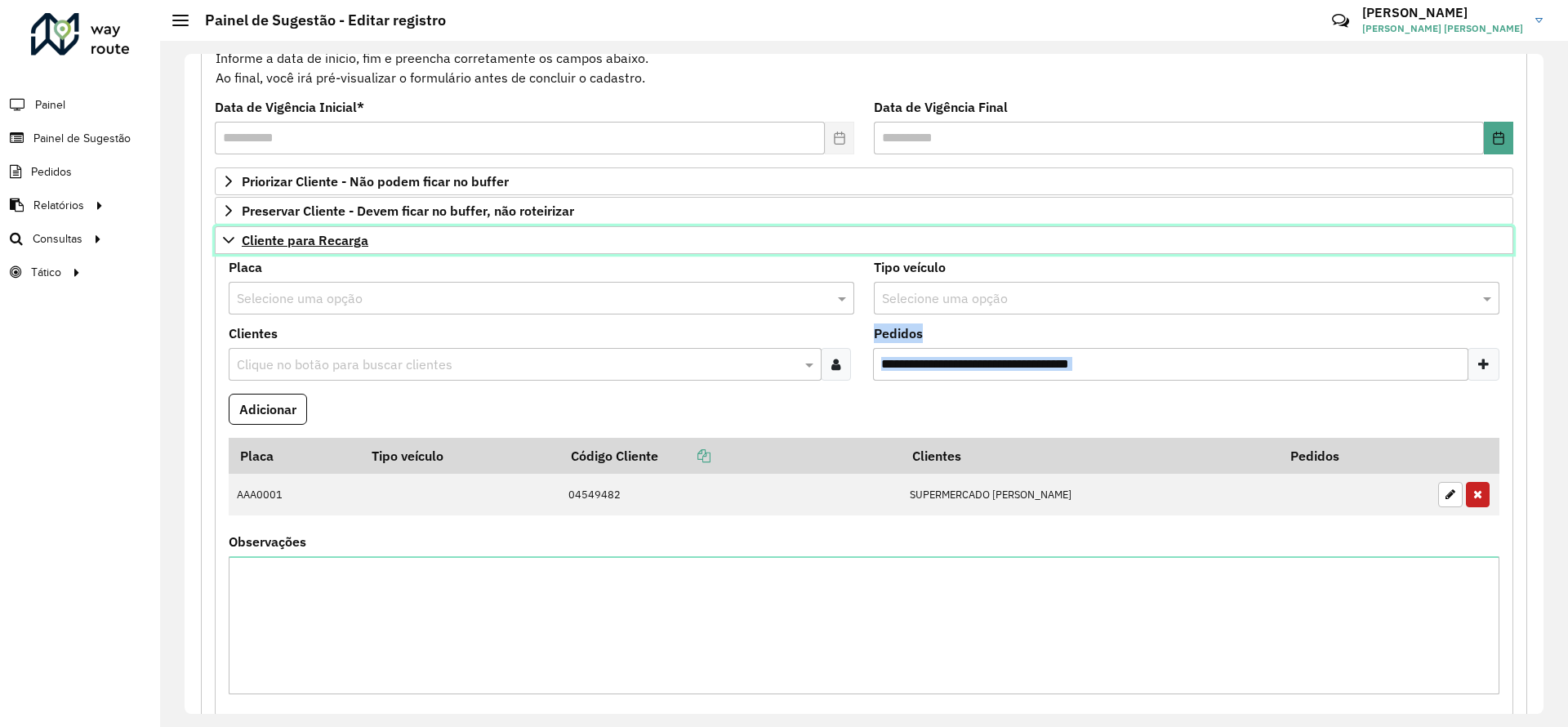
click at [288, 238] on span "Cliente para Recarga" at bounding box center [305, 240] width 127 height 13
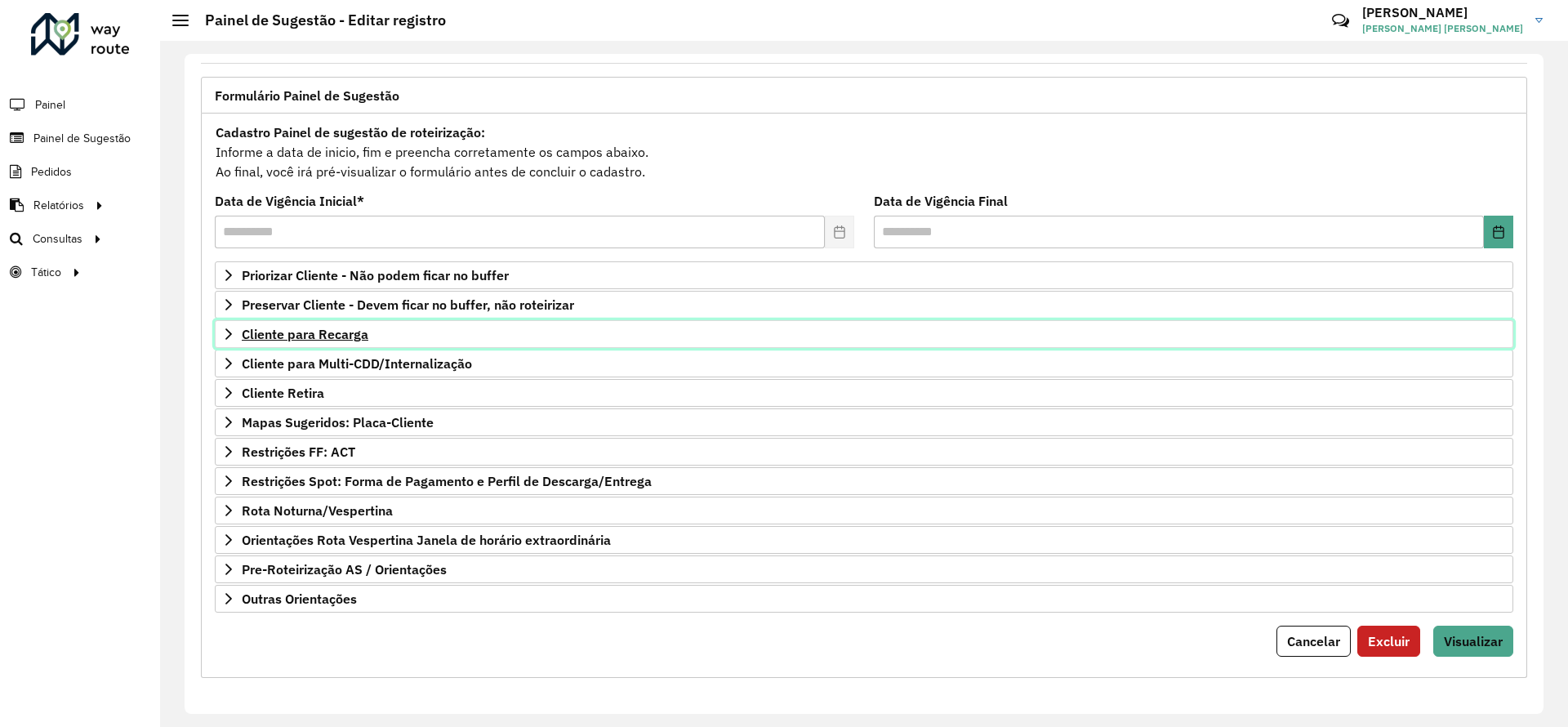
scroll to position [88, 0]
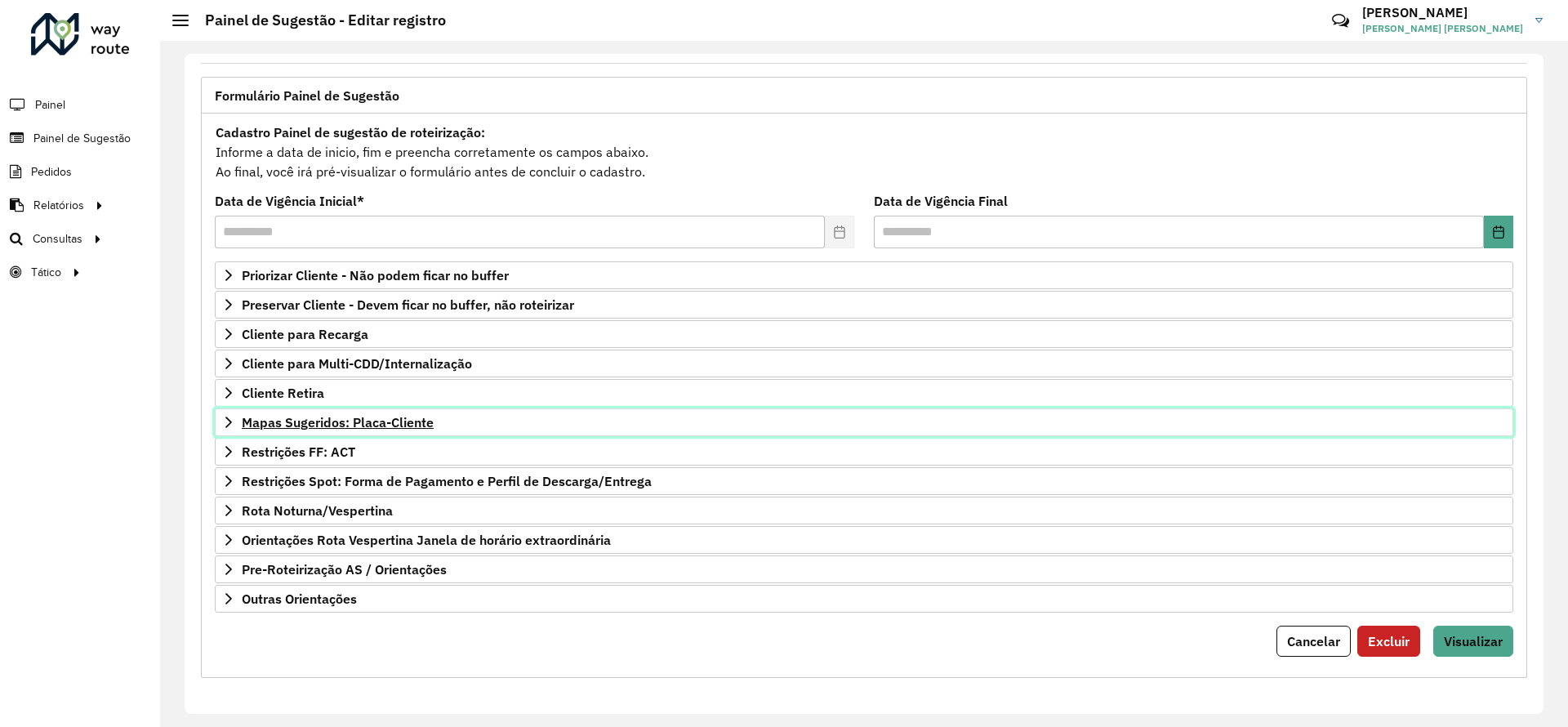
click at [403, 428] on span "Mapas Sugeridos: Placa-Cliente" at bounding box center [338, 422] width 192 height 13
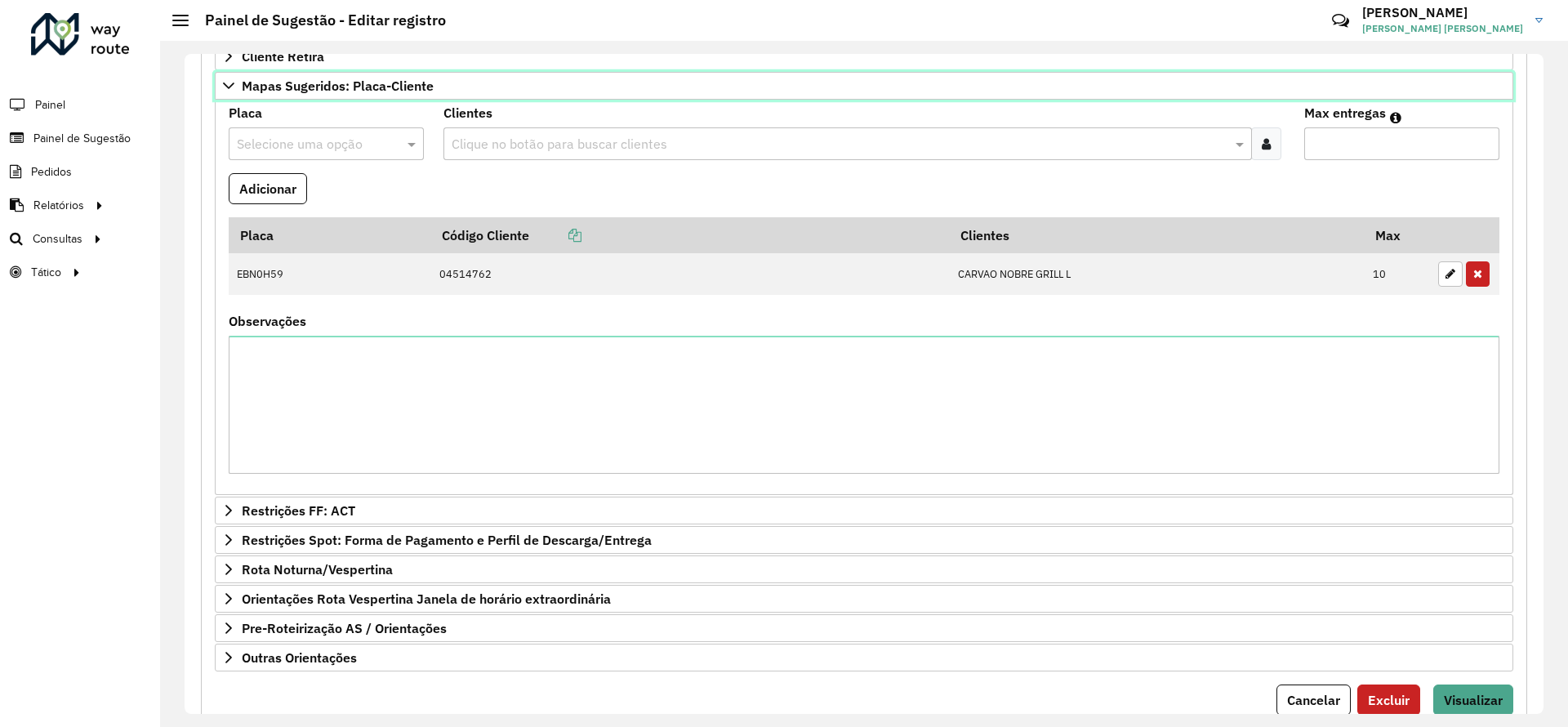
scroll to position [483, 0]
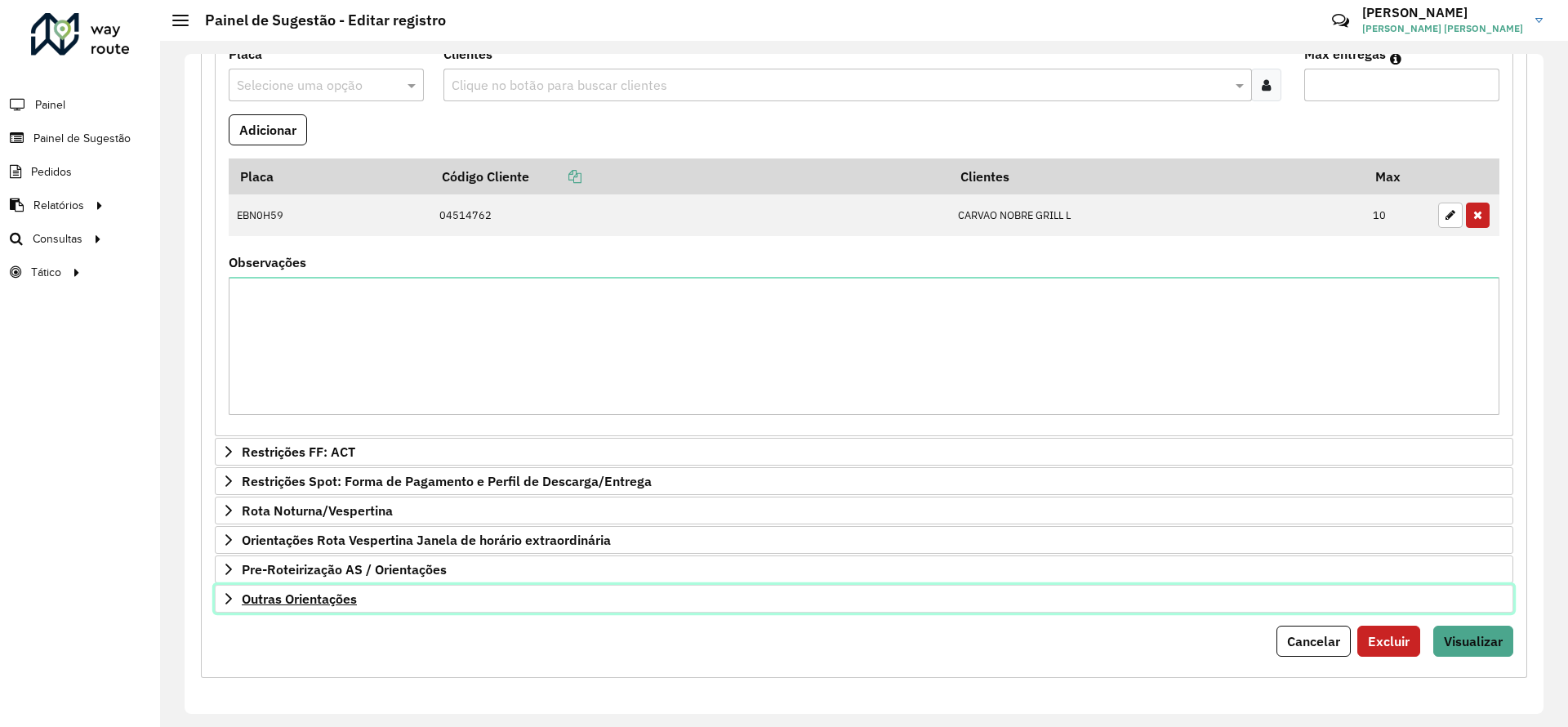
click at [297, 598] on span "Outras Orientações" at bounding box center [299, 599] width 115 height 13
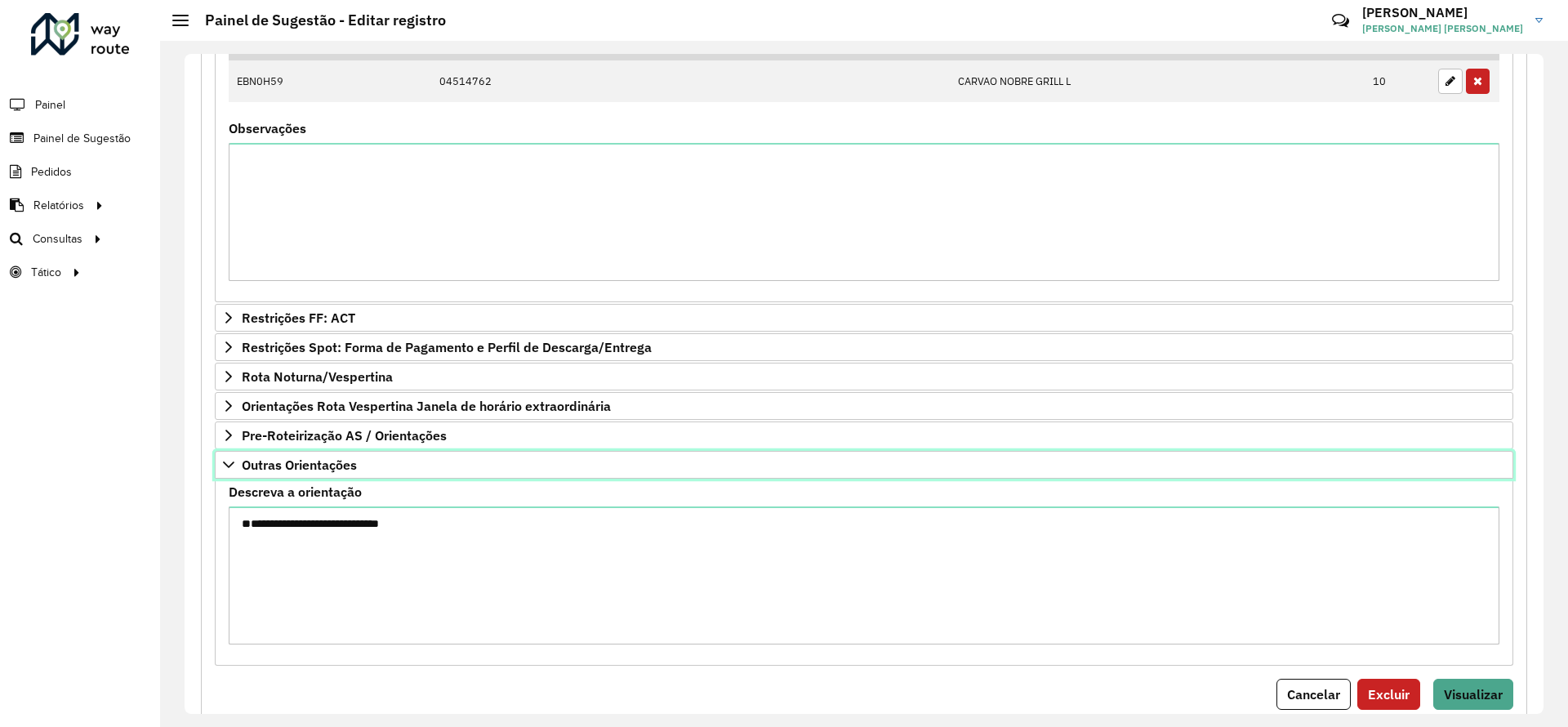
scroll to position [669, 0]
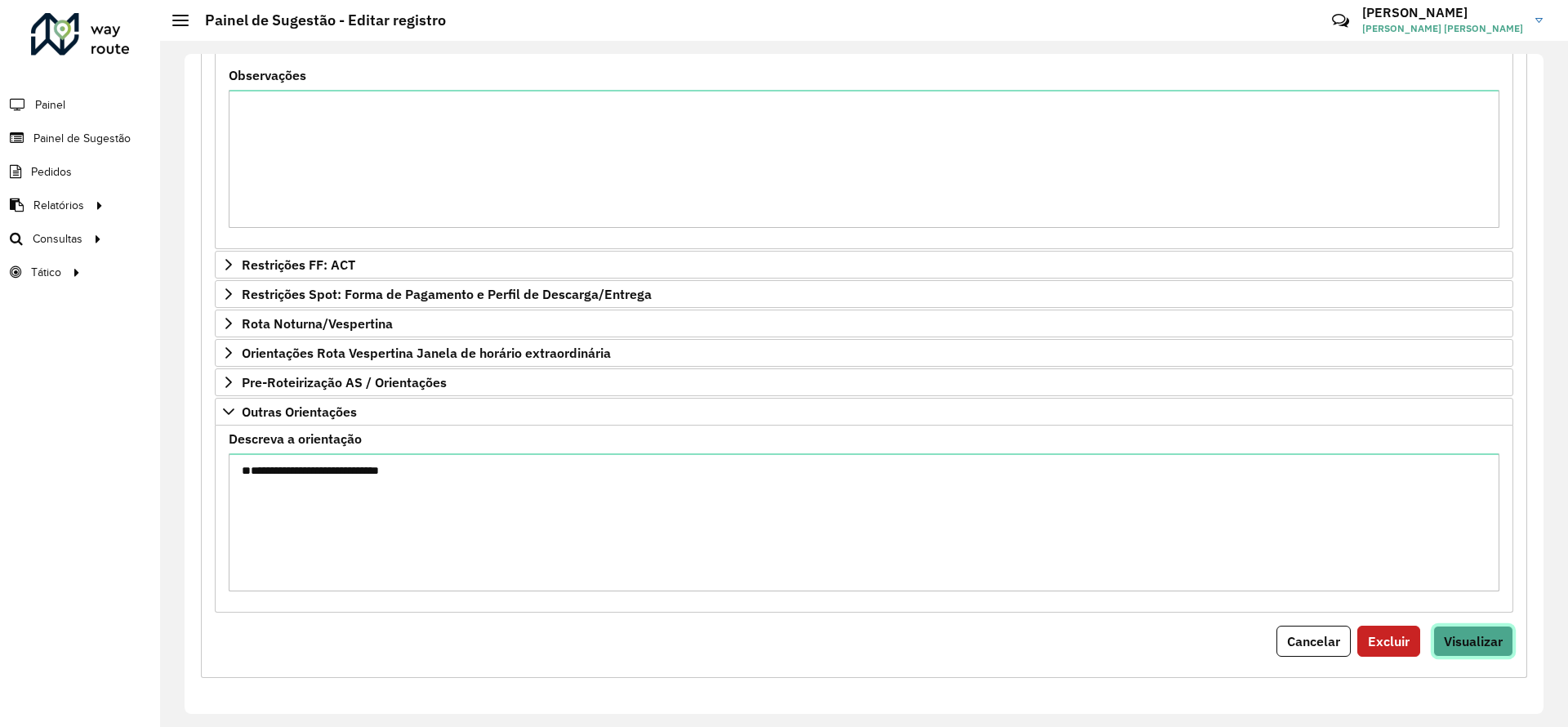
click at [1480, 636] on span "Visualizar" at bounding box center [1473, 640] width 59 height 16
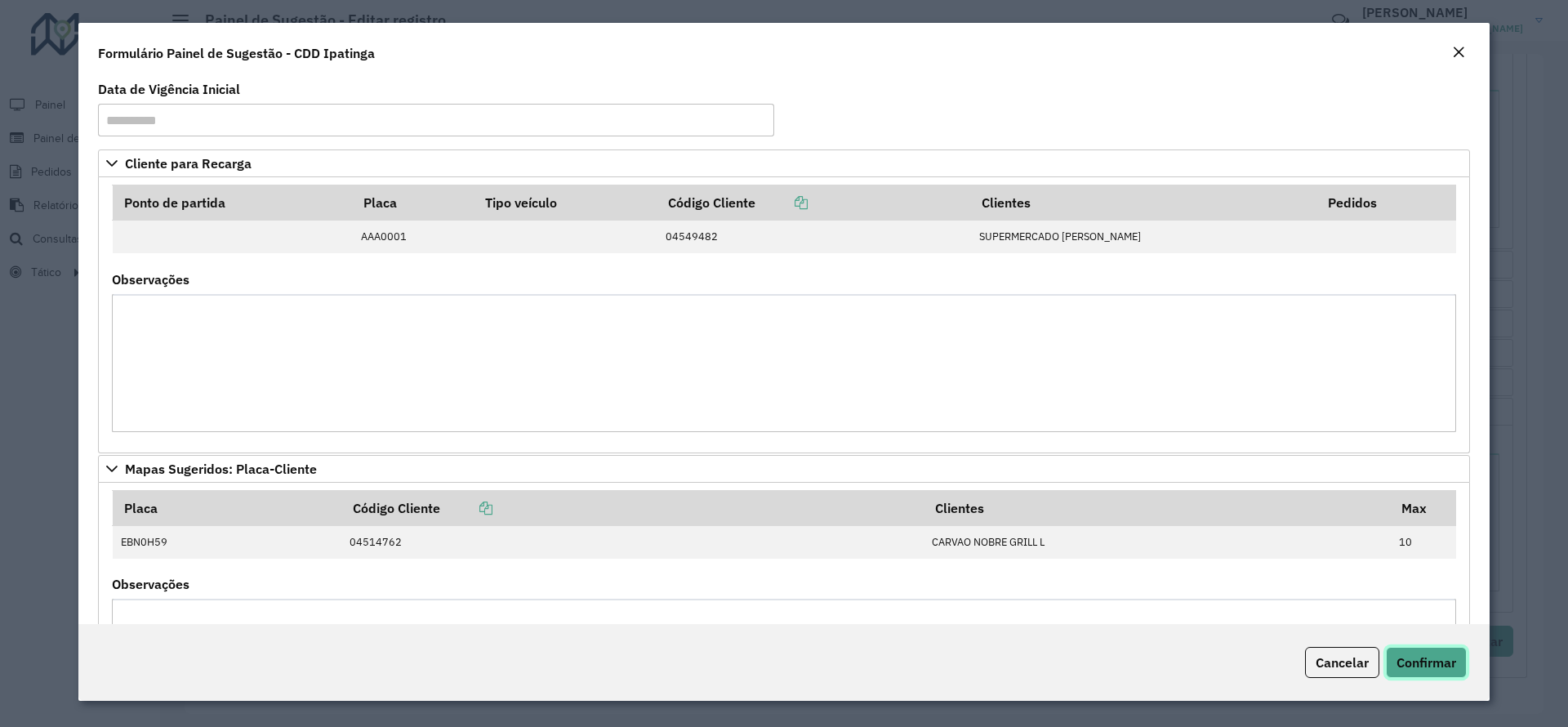
click at [1454, 654] on span "Confirmar" at bounding box center [1427, 662] width 60 height 16
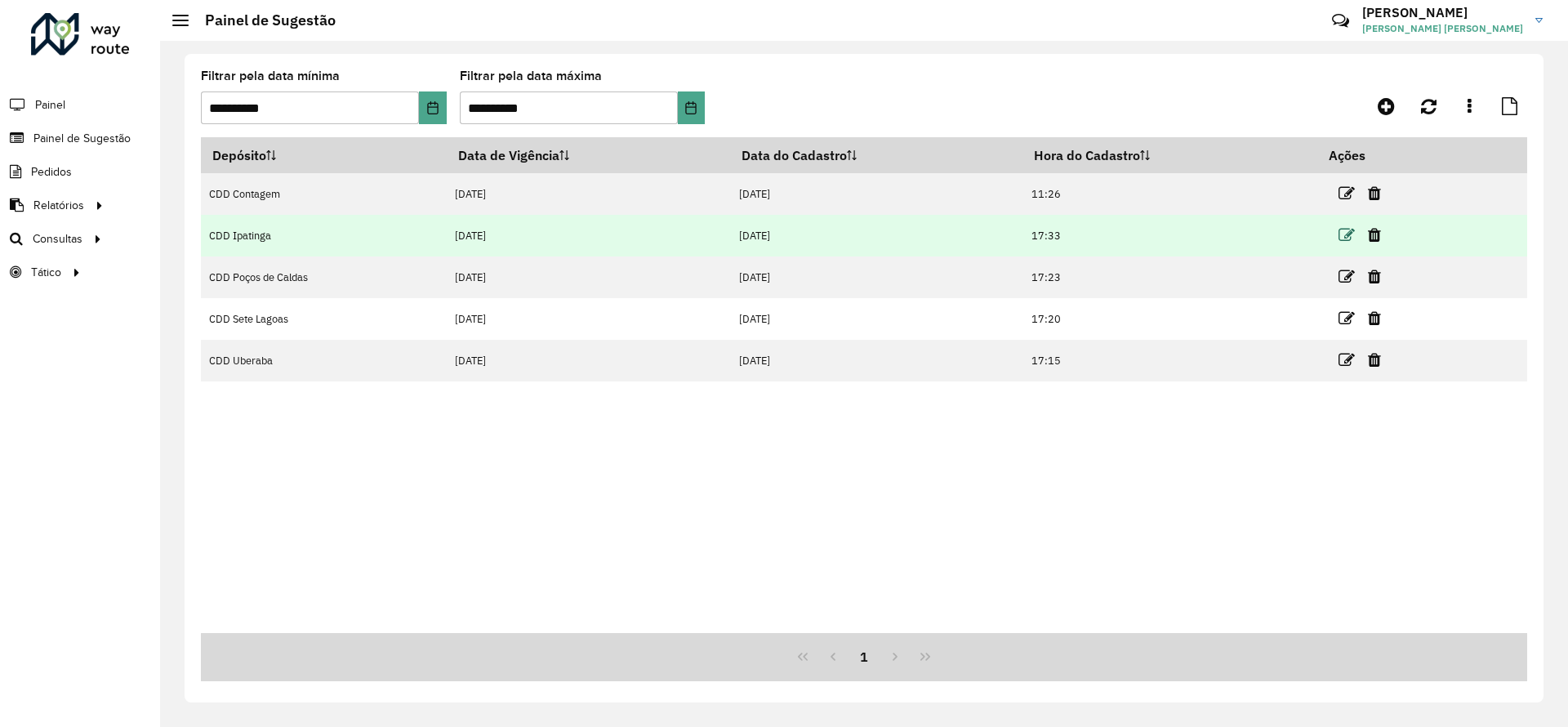
click at [1345, 234] on icon at bounding box center [1347, 235] width 16 height 16
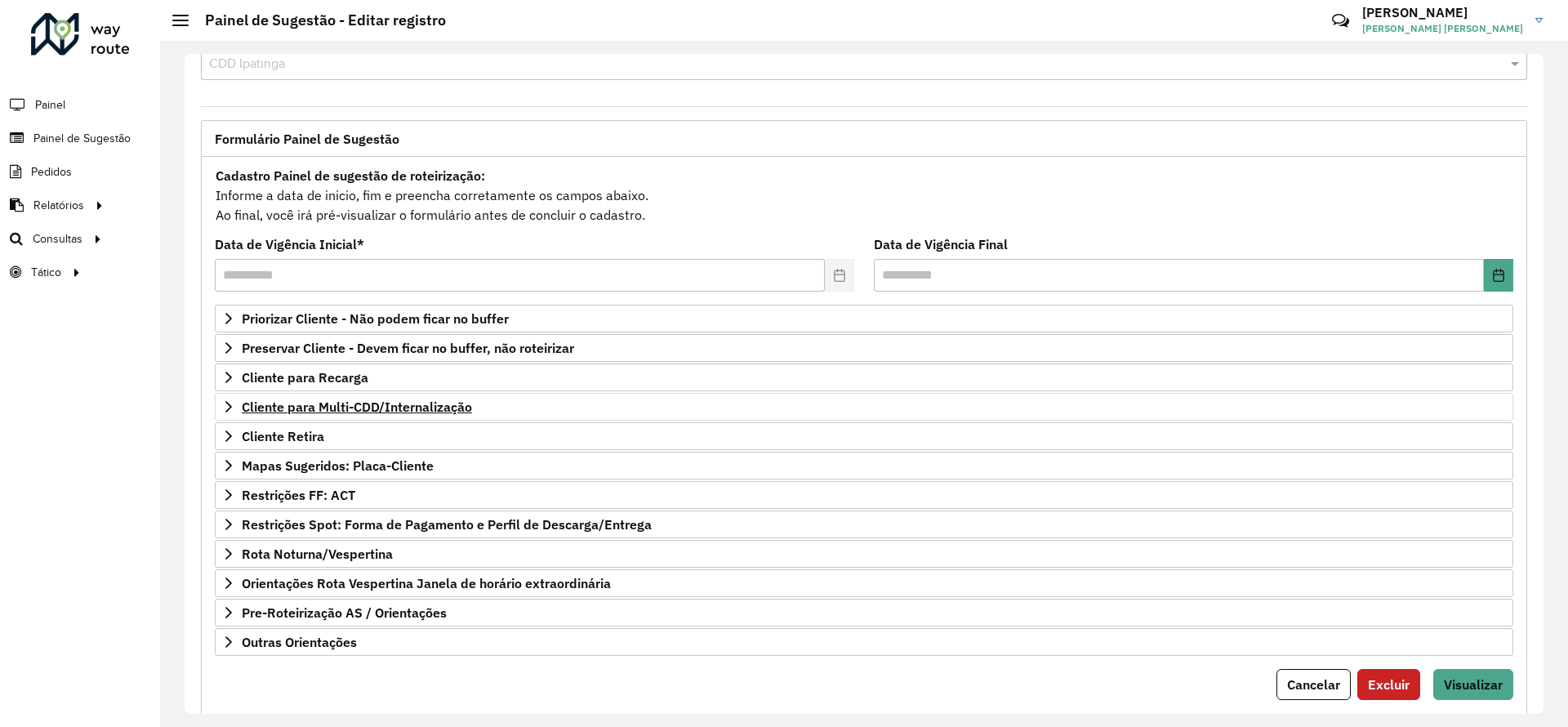
scroll to position [88, 0]
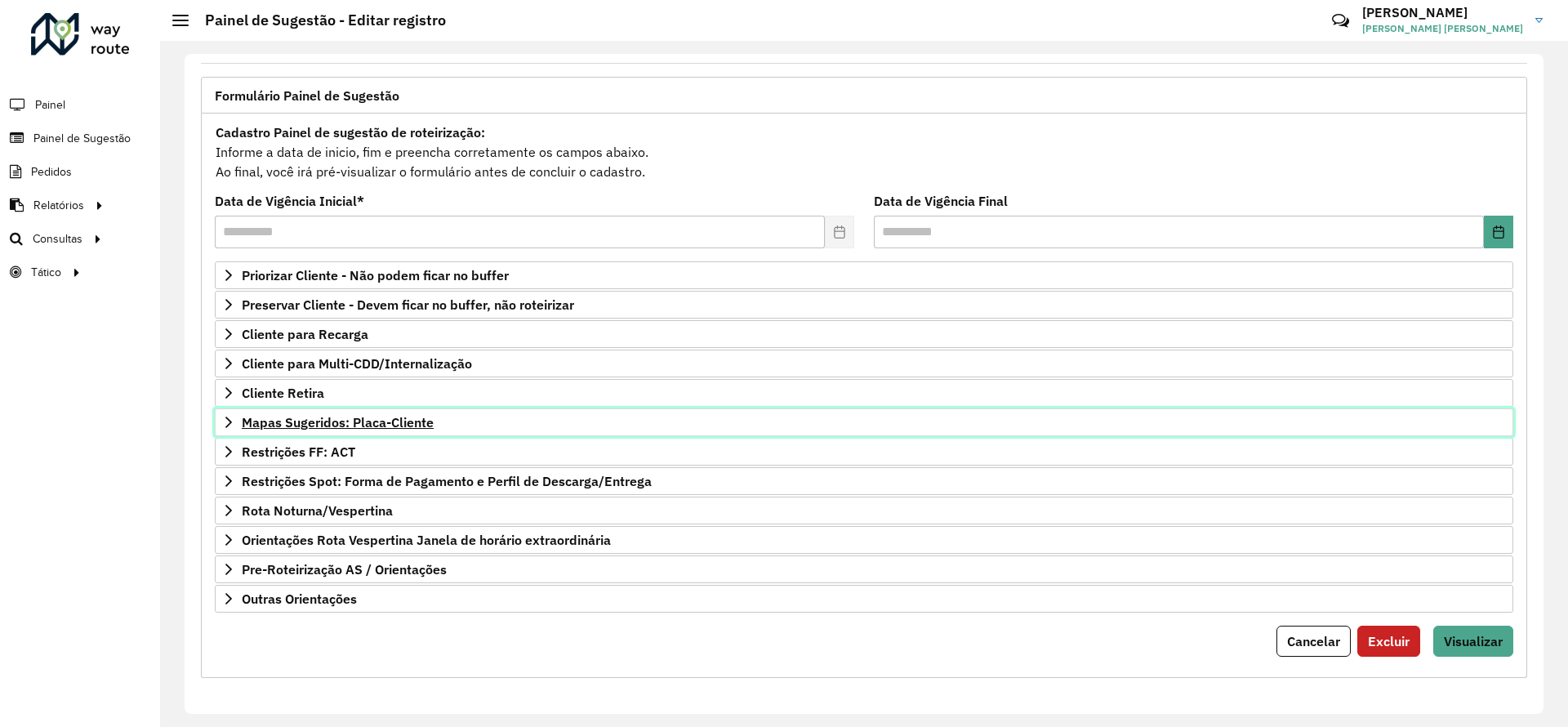
click at [398, 427] on span "Mapas Sugeridos: Placa-Cliente" at bounding box center [338, 422] width 192 height 13
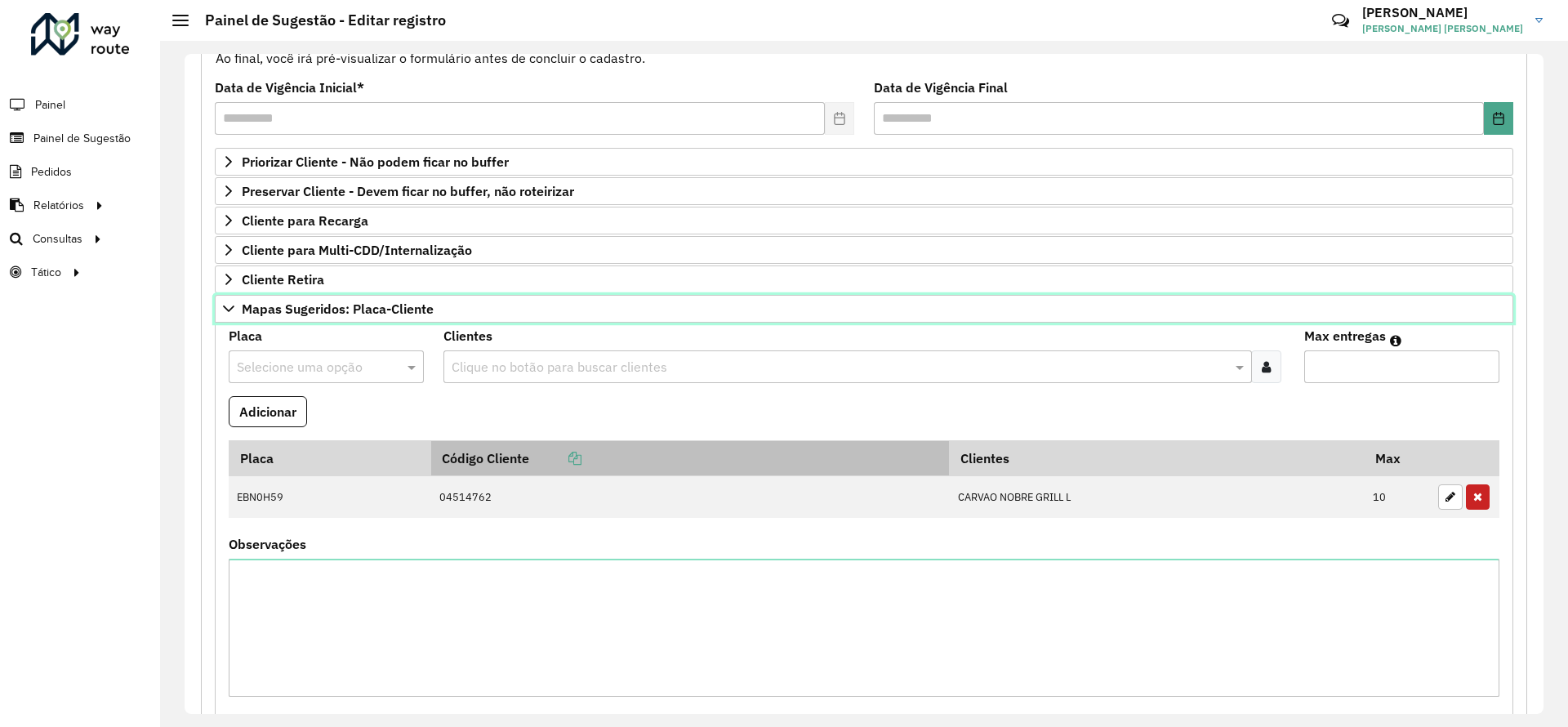
scroll to position [333, 0]
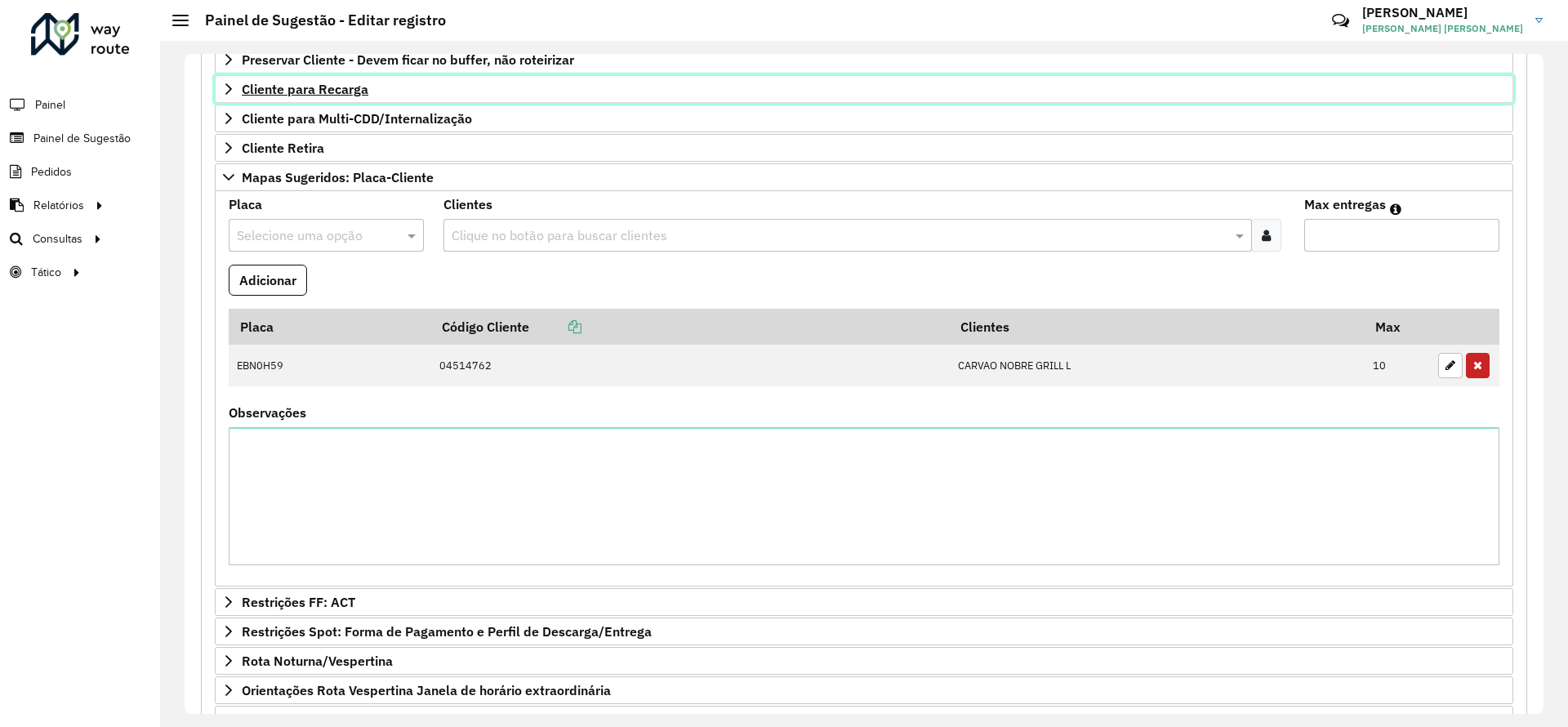
click at [328, 84] on span "Cliente para Recarga" at bounding box center [305, 89] width 127 height 13
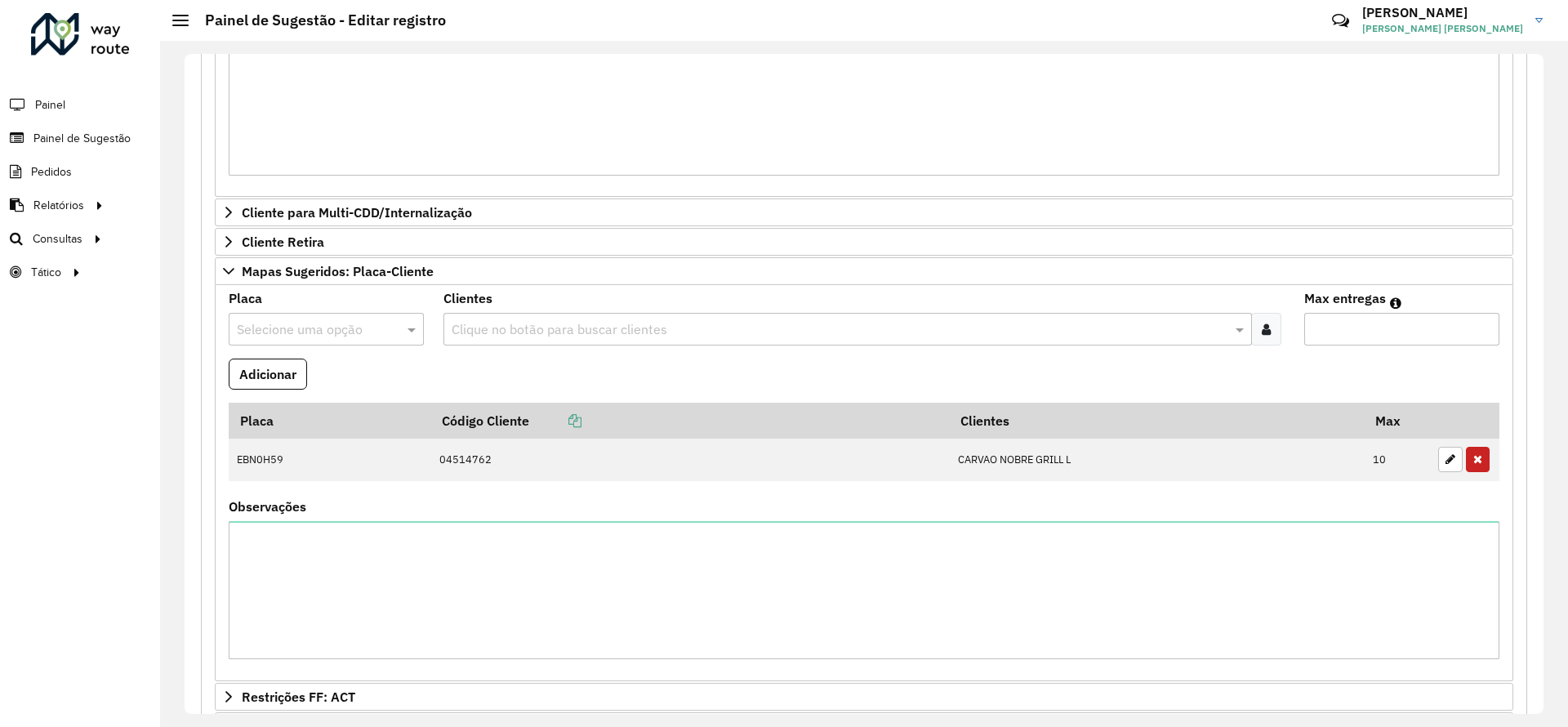
scroll to position [944, 0]
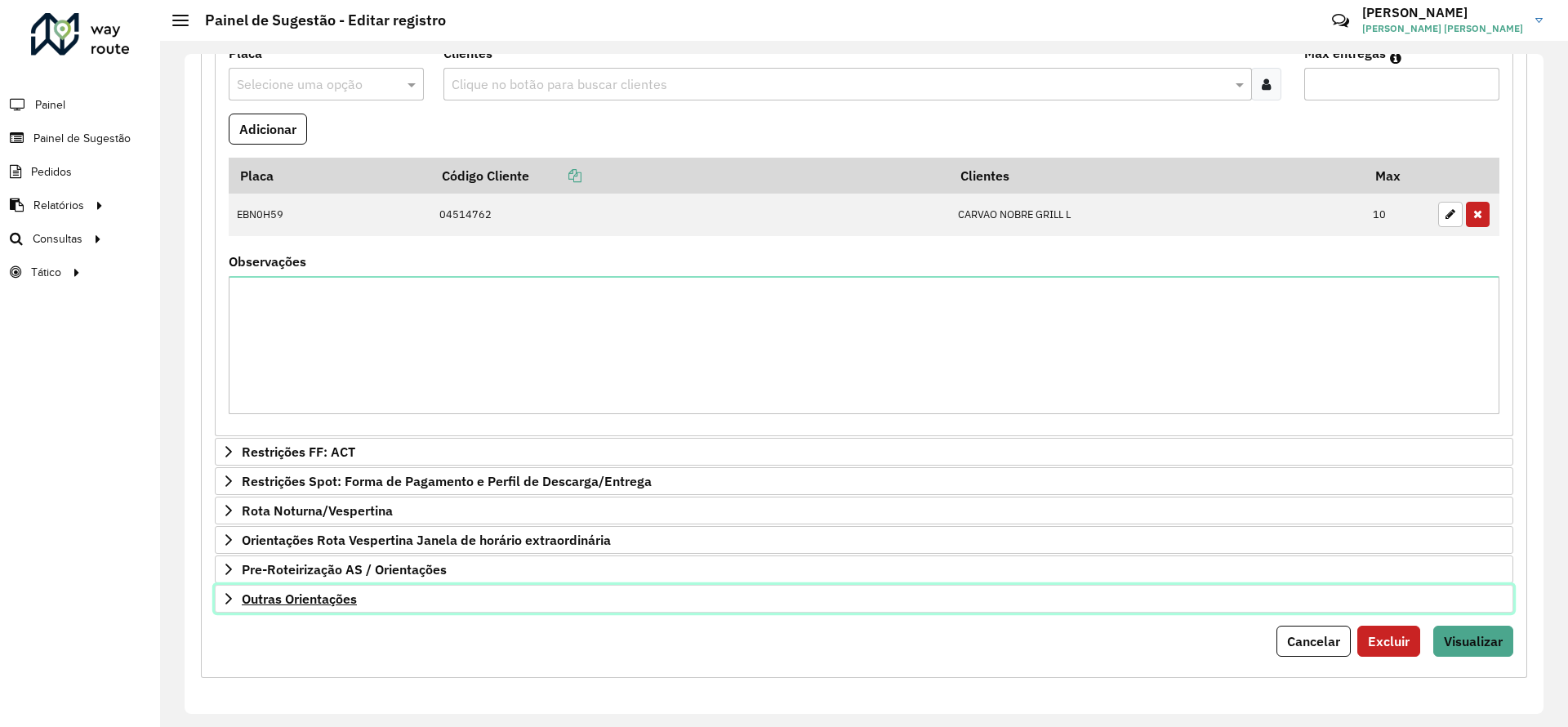
click at [353, 603] on span "Outras Orientações" at bounding box center [299, 599] width 115 height 13
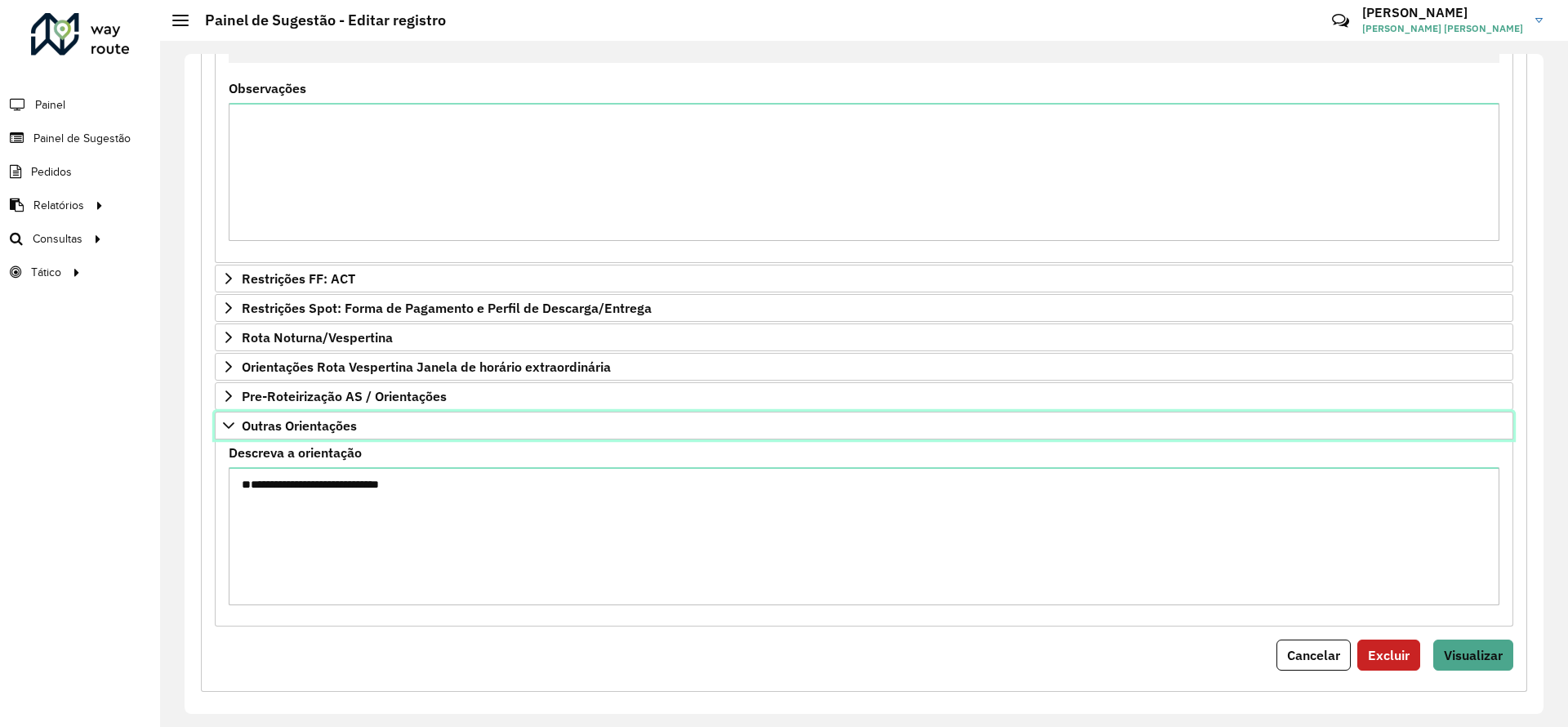
scroll to position [1132, 0]
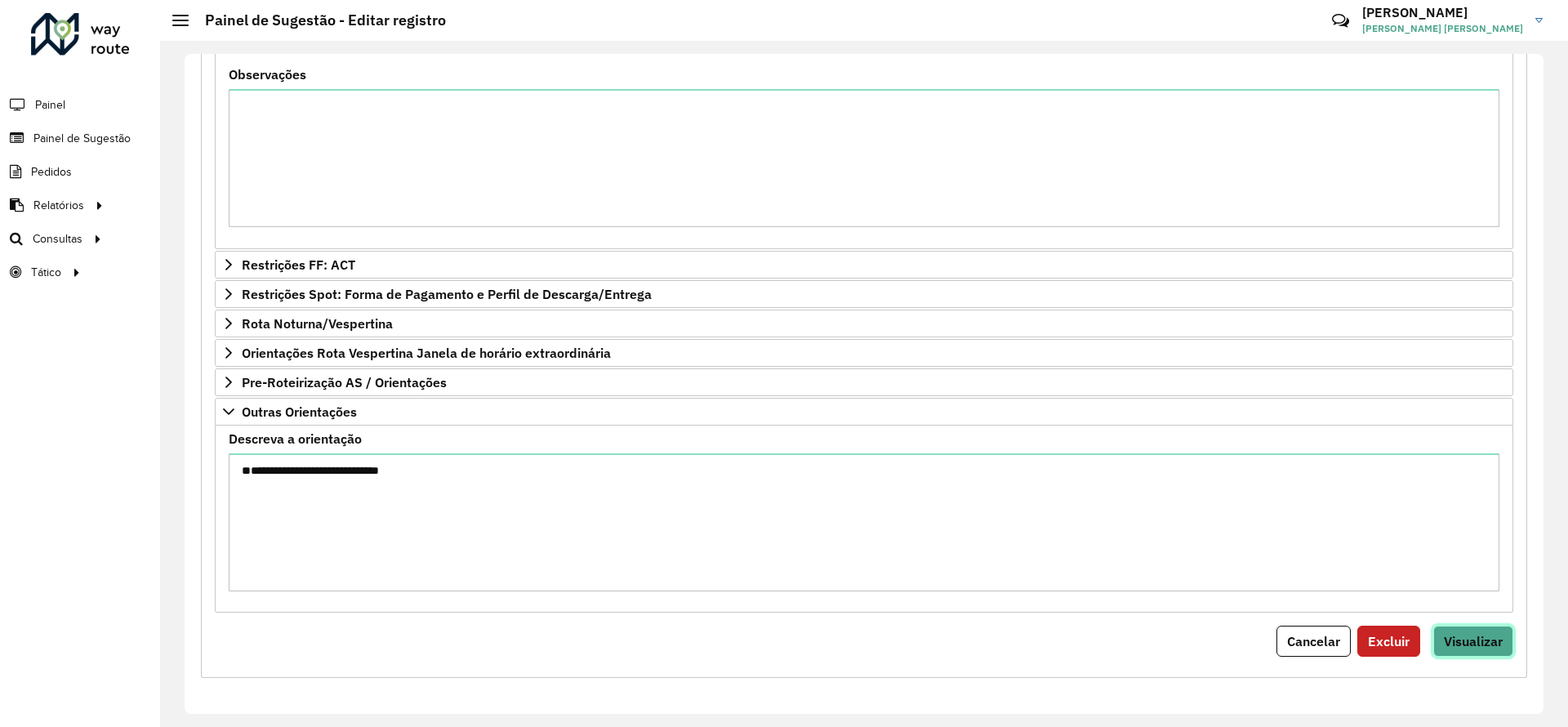
click at [1495, 636] on span "Visualizar" at bounding box center [1473, 640] width 59 height 16
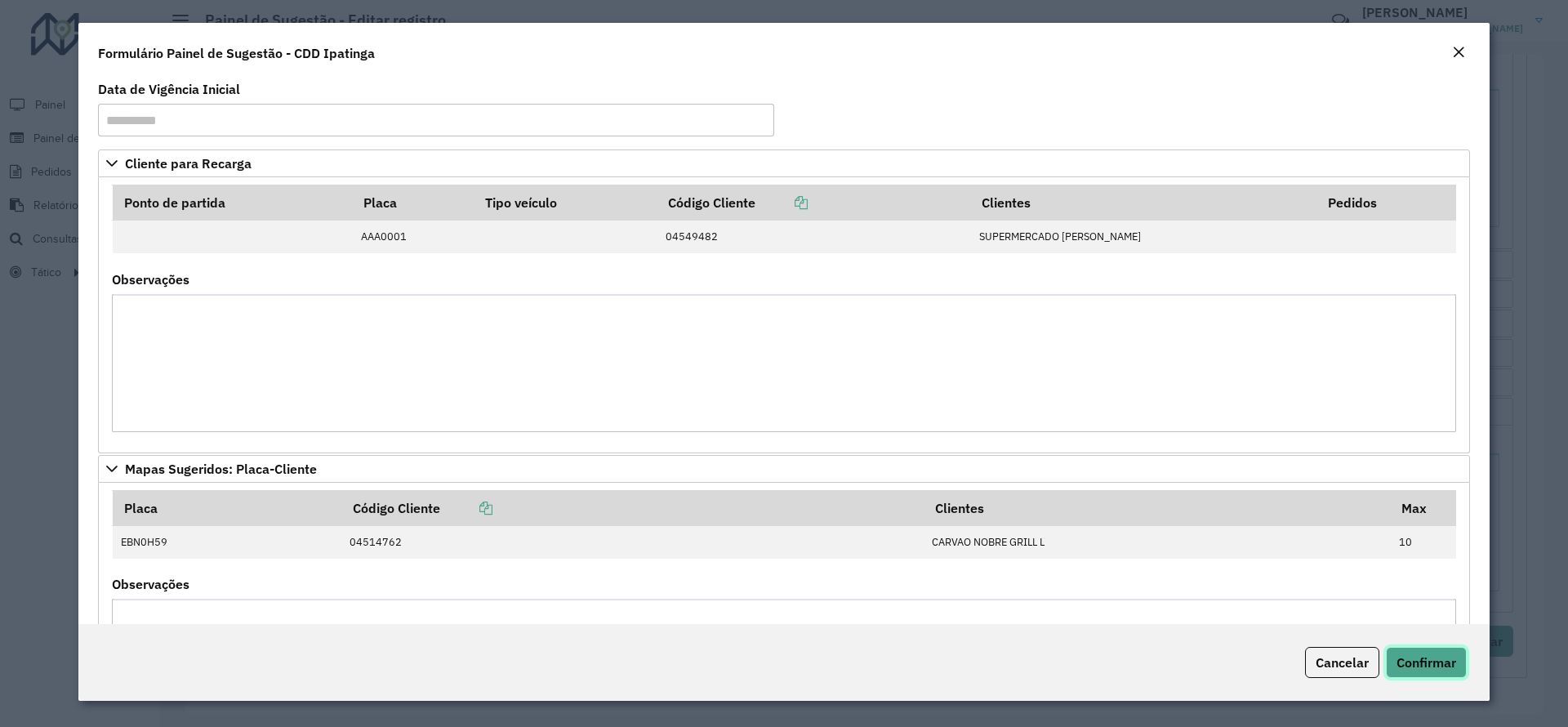
click at [1439, 663] on span "Confirmar" at bounding box center [1427, 662] width 60 height 16
